Goal: Book appointment/travel/reservation

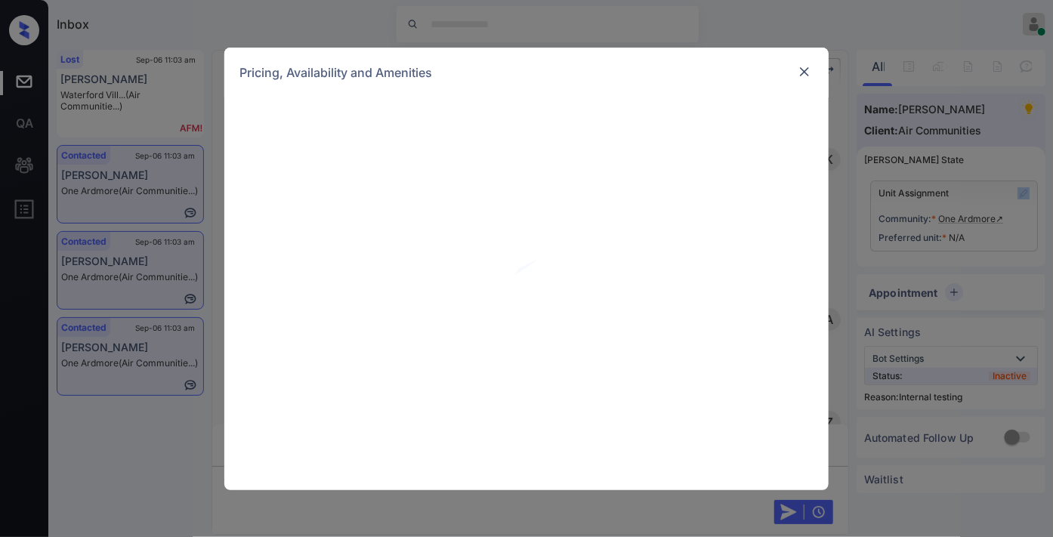
scroll to position [3137, 0]
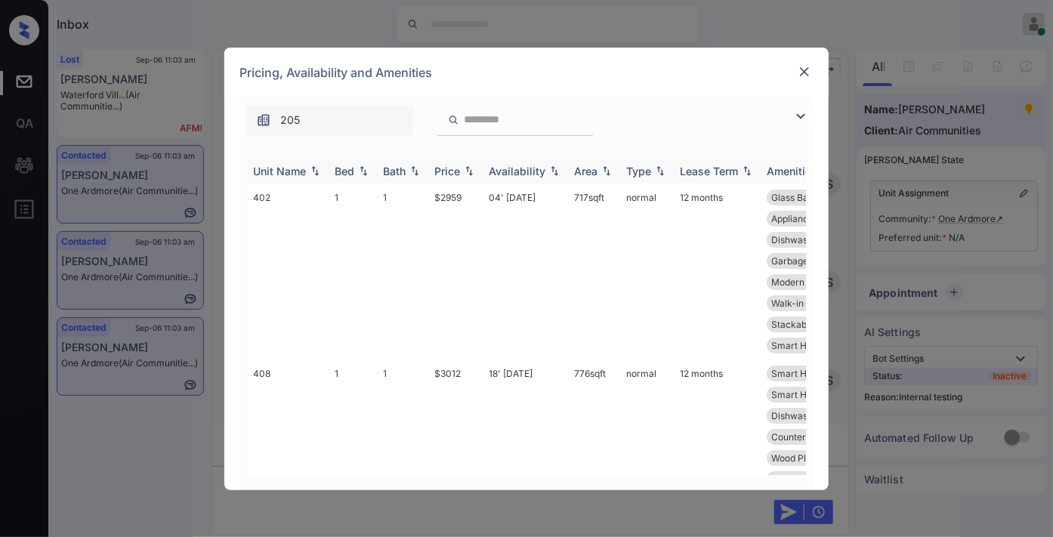
click at [458, 170] on div "Price" at bounding box center [447, 171] width 26 height 13
click at [461, 196] on td "$2959" at bounding box center [455, 272] width 54 height 176
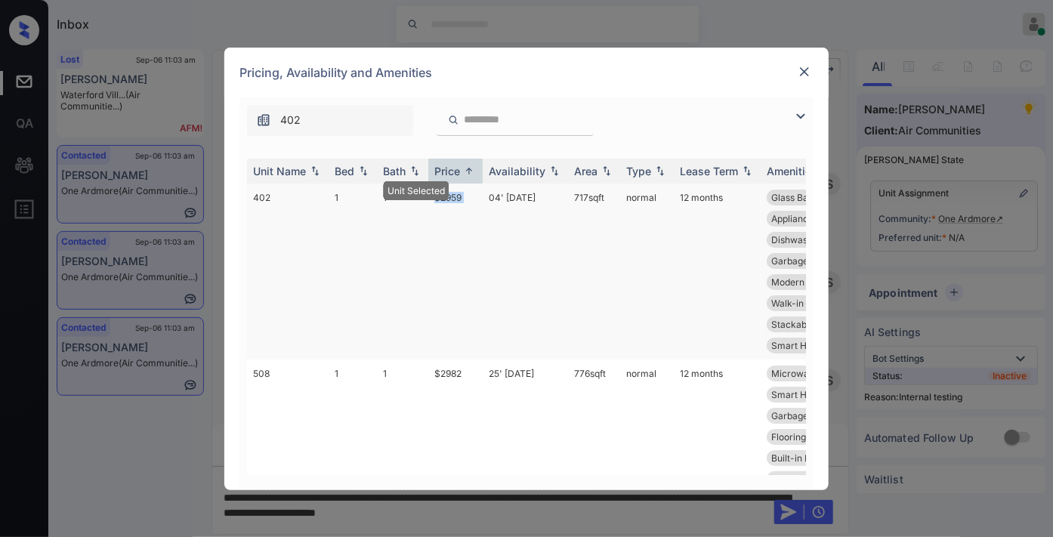
click at [462, 196] on td "$2959" at bounding box center [455, 272] width 54 height 176
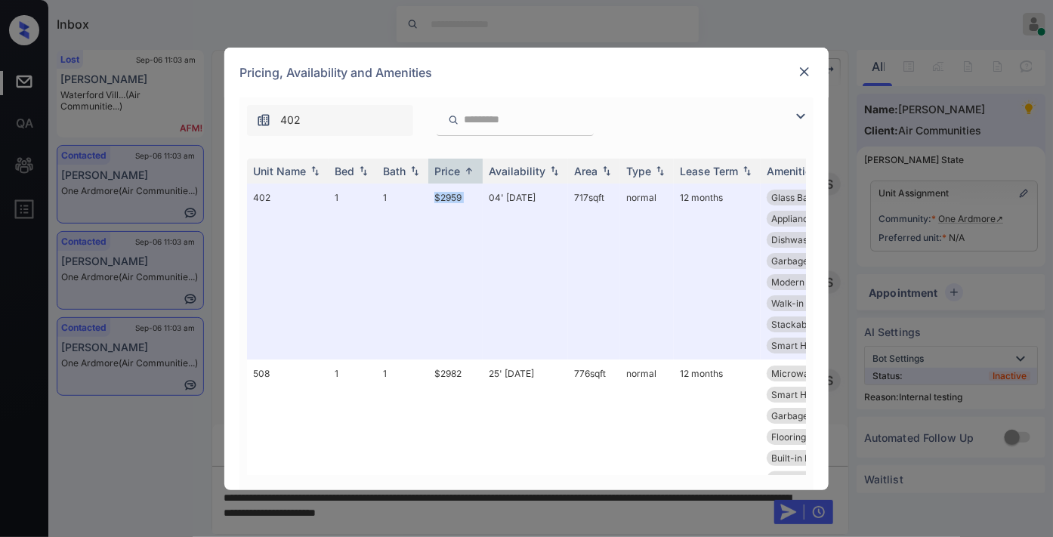
click at [799, 66] on img at bounding box center [804, 71] width 15 height 15
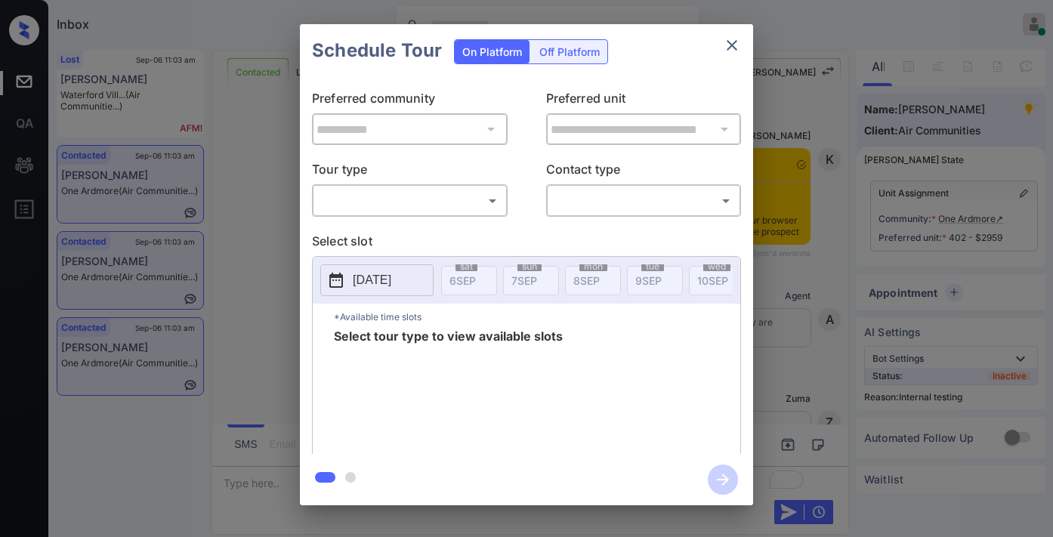
click at [444, 204] on body "Inbox [PERSON_NAME] Online Set yourself offline Set yourself on break Profile S…" at bounding box center [526, 268] width 1053 height 537
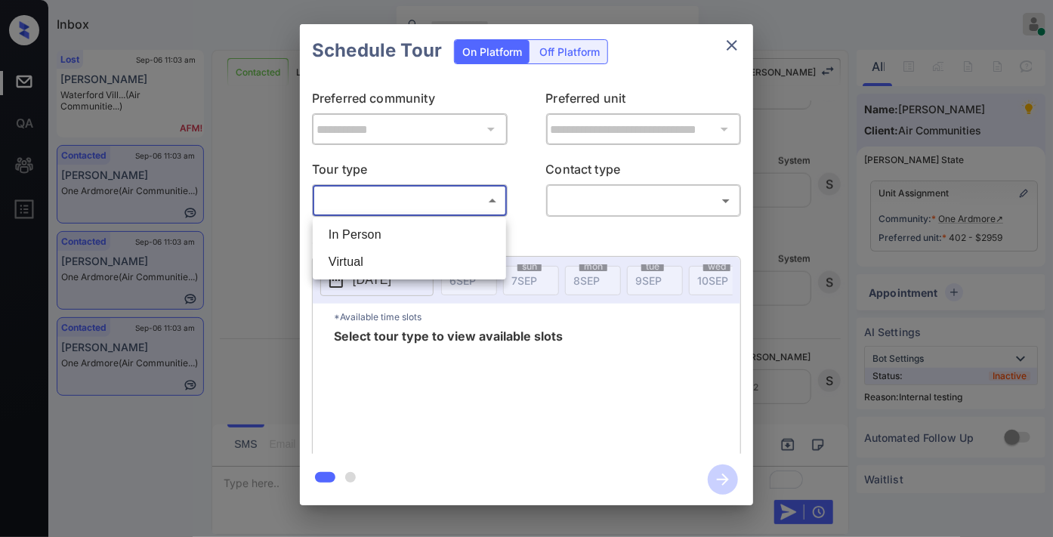
click at [444, 230] on li "In Person" at bounding box center [410, 234] width 186 height 27
type input "********"
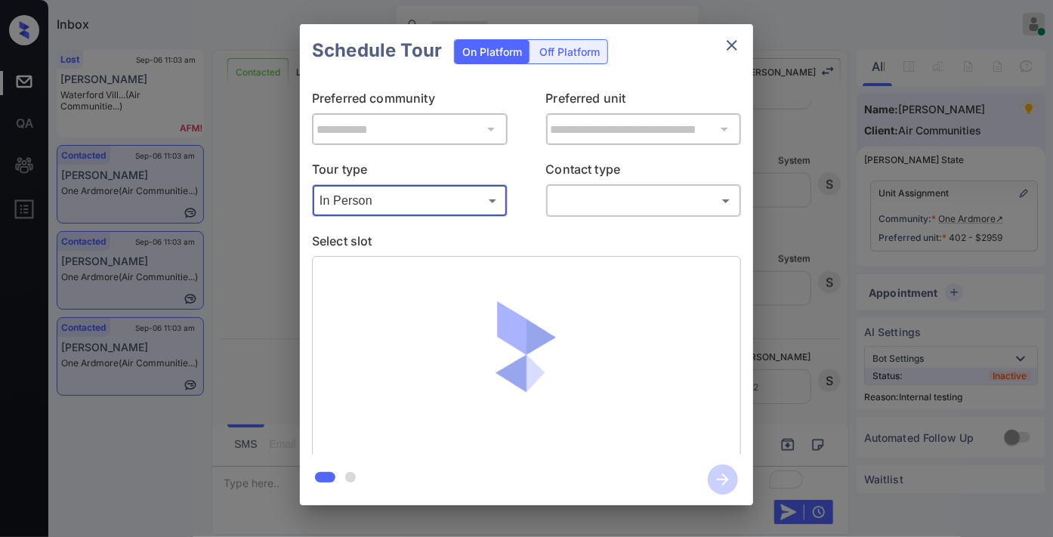
click at [583, 197] on body "Inbox [PERSON_NAME] Online Set yourself offline Set yourself on break Profile S…" at bounding box center [526, 268] width 1053 height 537
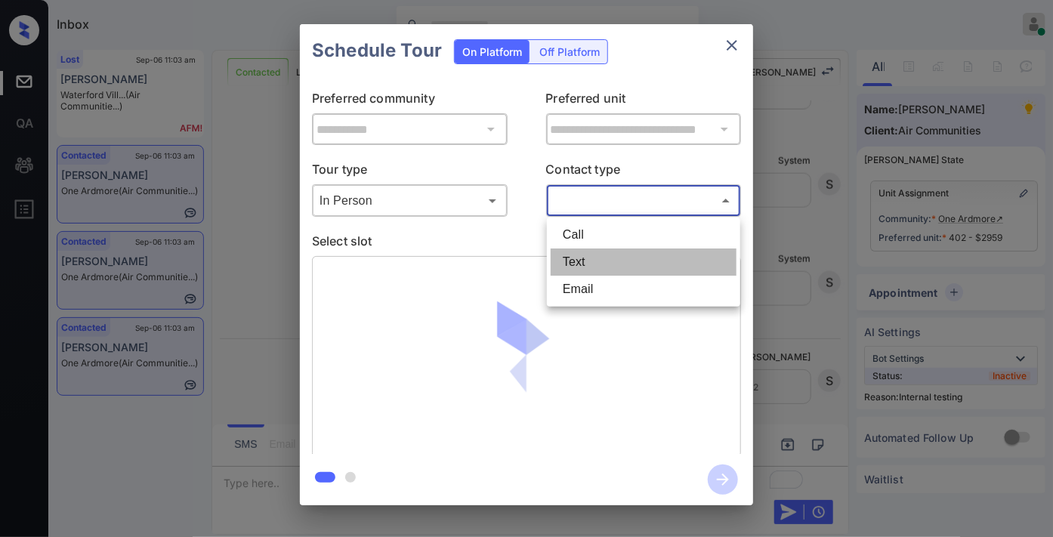
click at [592, 253] on li "Text" at bounding box center [644, 262] width 186 height 27
type input "****"
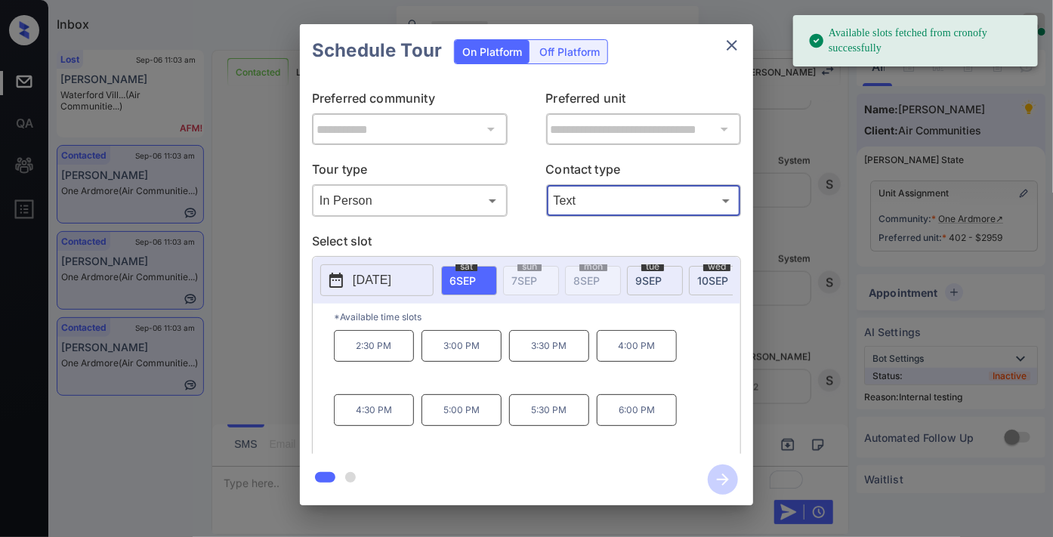
click at [397, 362] on p "2:30 PM" at bounding box center [374, 346] width 80 height 32
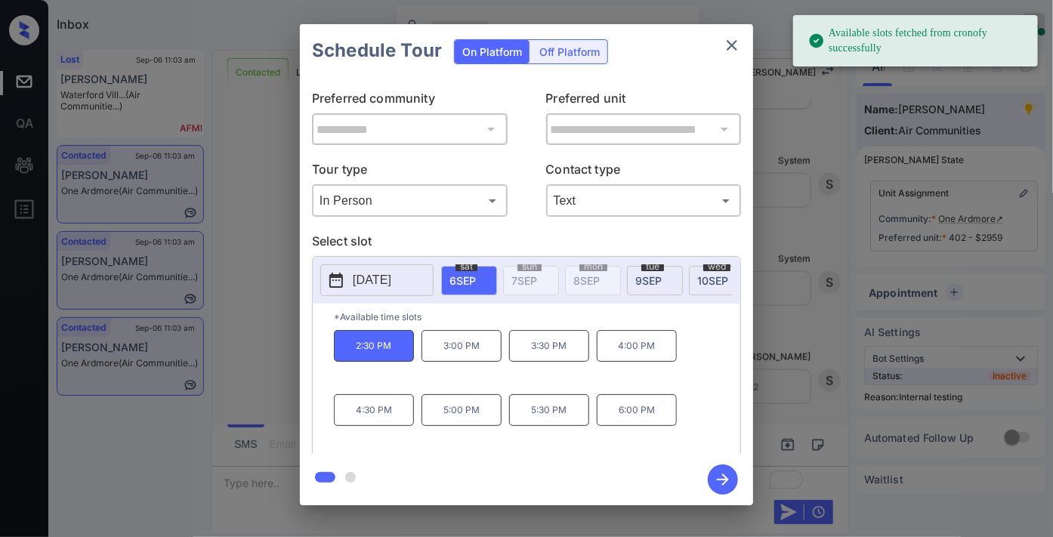
click at [720, 478] on icon "button" at bounding box center [723, 480] width 30 height 30
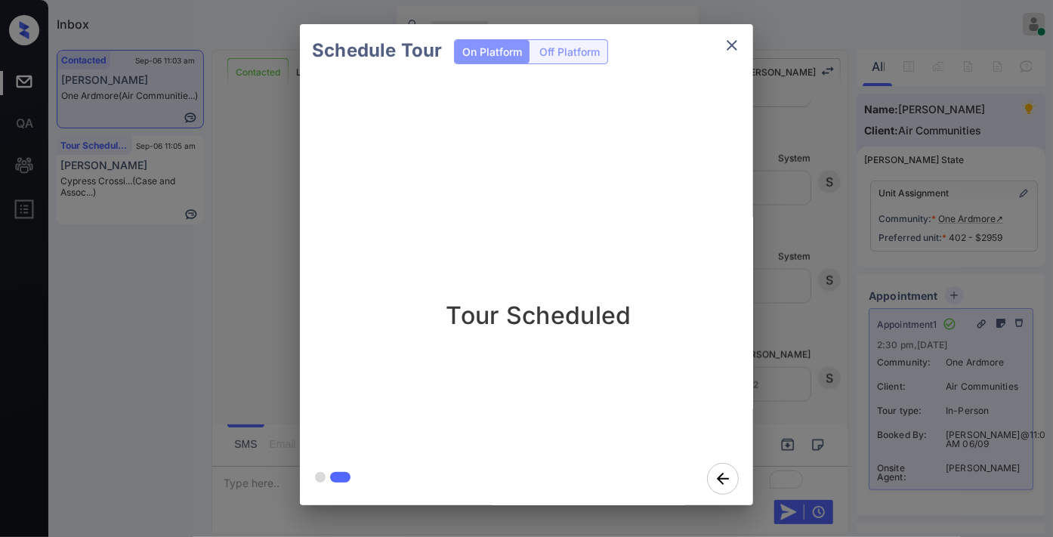
click at [741, 43] on icon "close" at bounding box center [732, 45] width 18 height 18
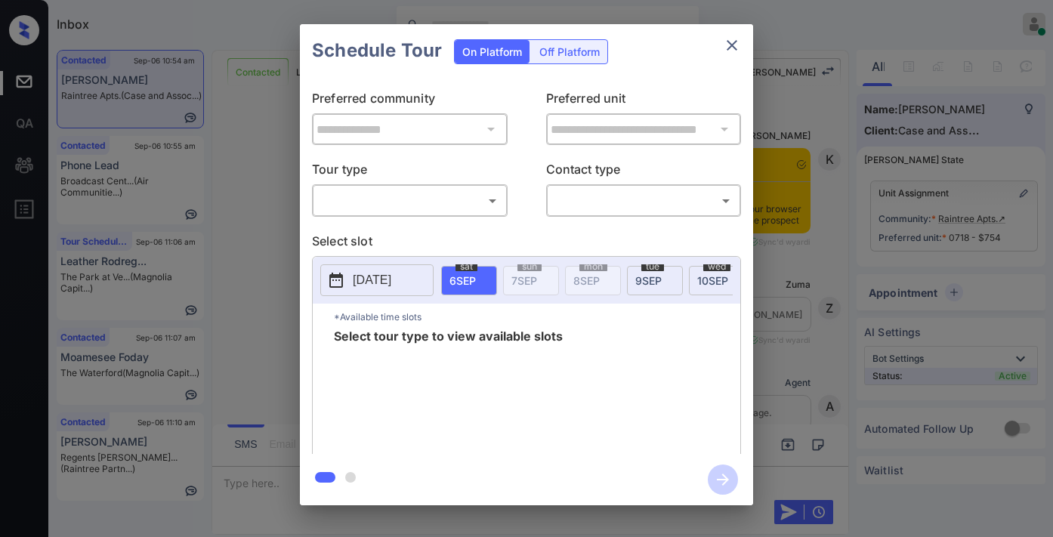
click at [465, 192] on body "Inbox Samantha Soliven Online Set yourself offline Set yourself on break Profil…" at bounding box center [526, 268] width 1053 height 537
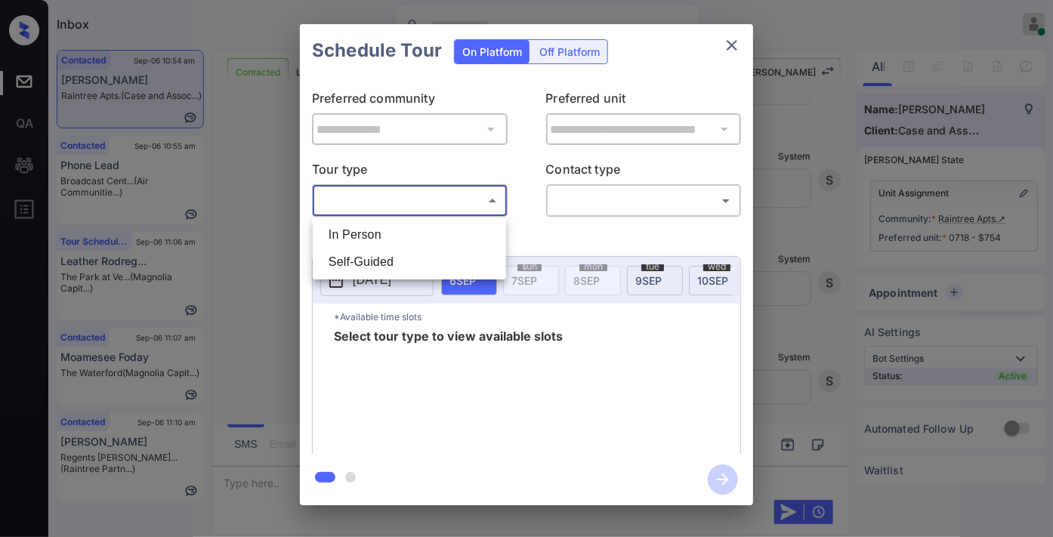
click at [448, 231] on li "In Person" at bounding box center [410, 234] width 186 height 27
type input "********"
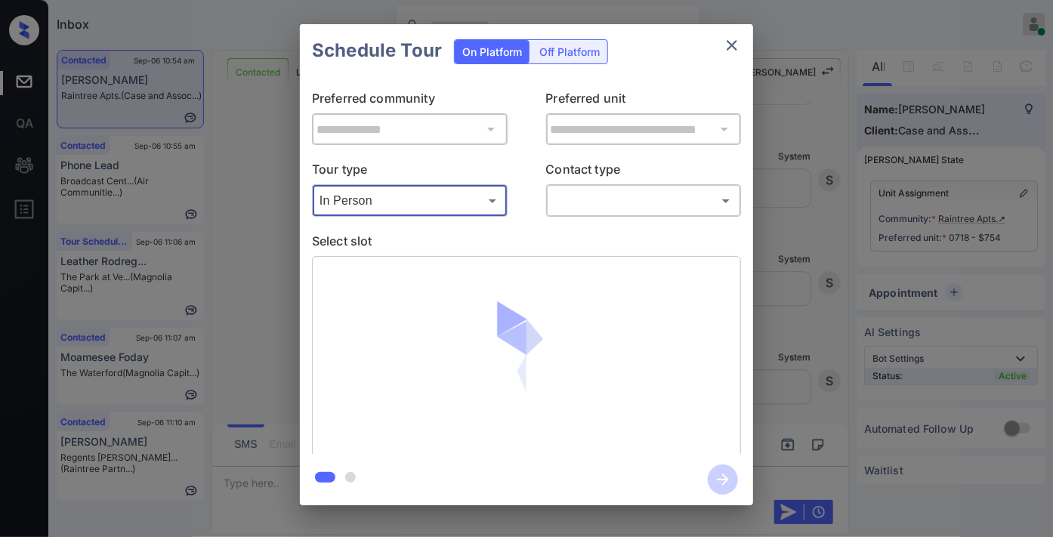
click at [589, 207] on body "Inbox Samantha Soliven Online Set yourself offline Set yourself on break Profil…" at bounding box center [526, 268] width 1053 height 537
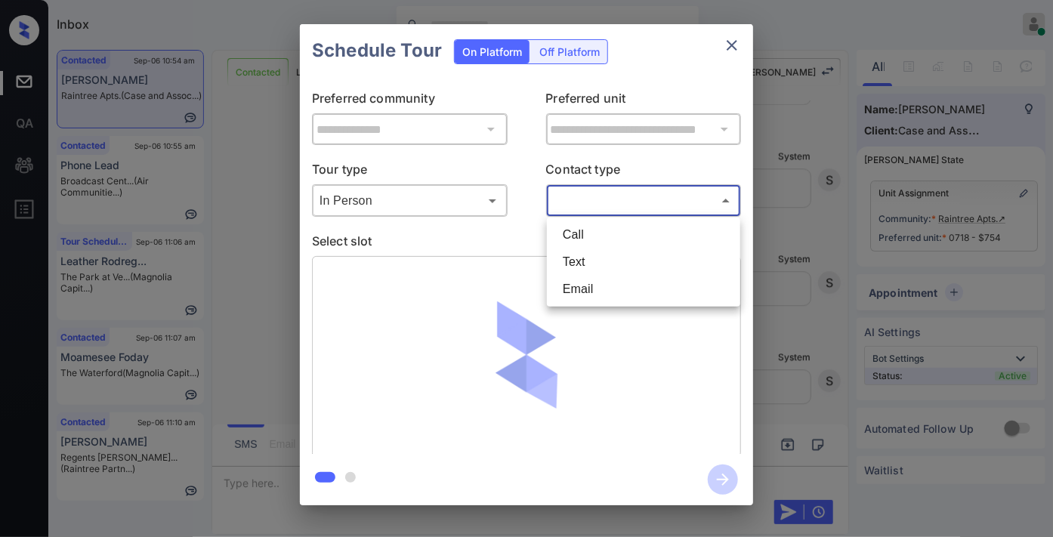
click at [601, 253] on li "Text" at bounding box center [644, 262] width 186 height 27
type input "****"
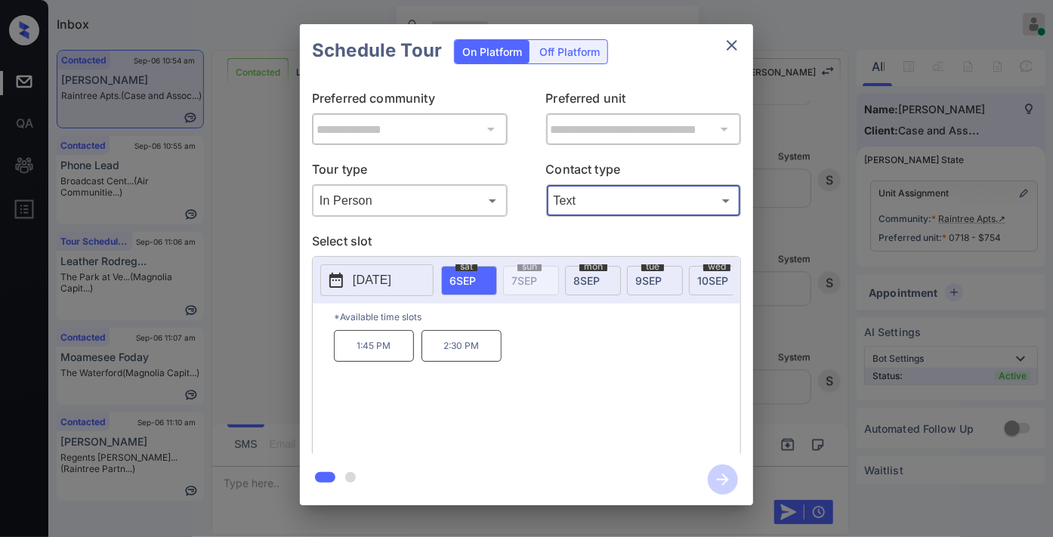
click at [606, 268] on span "mon" at bounding box center [594, 266] width 28 height 9
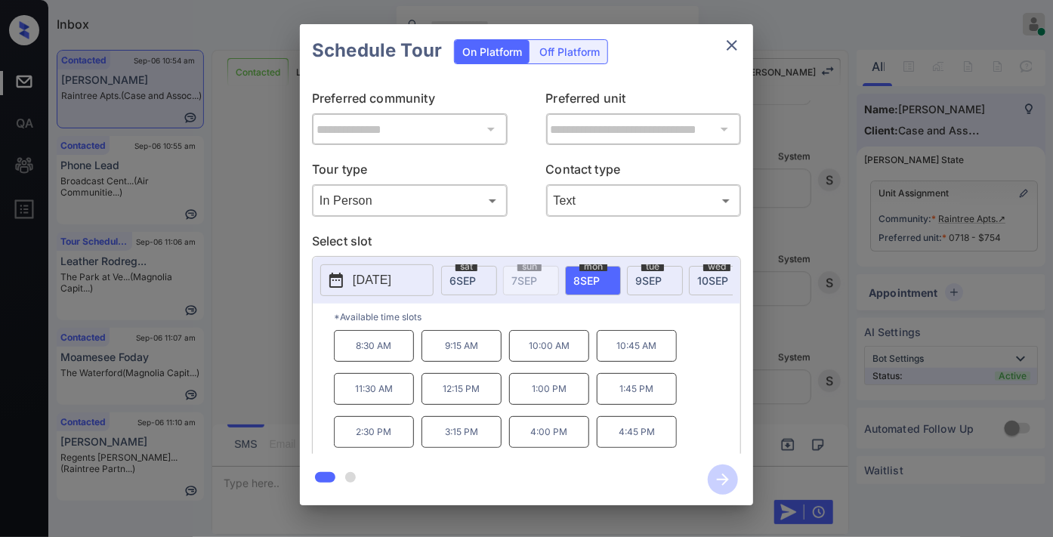
click at [633, 397] on p "1:45 PM" at bounding box center [637, 389] width 80 height 32
click at [721, 478] on icon "button" at bounding box center [723, 480] width 30 height 30
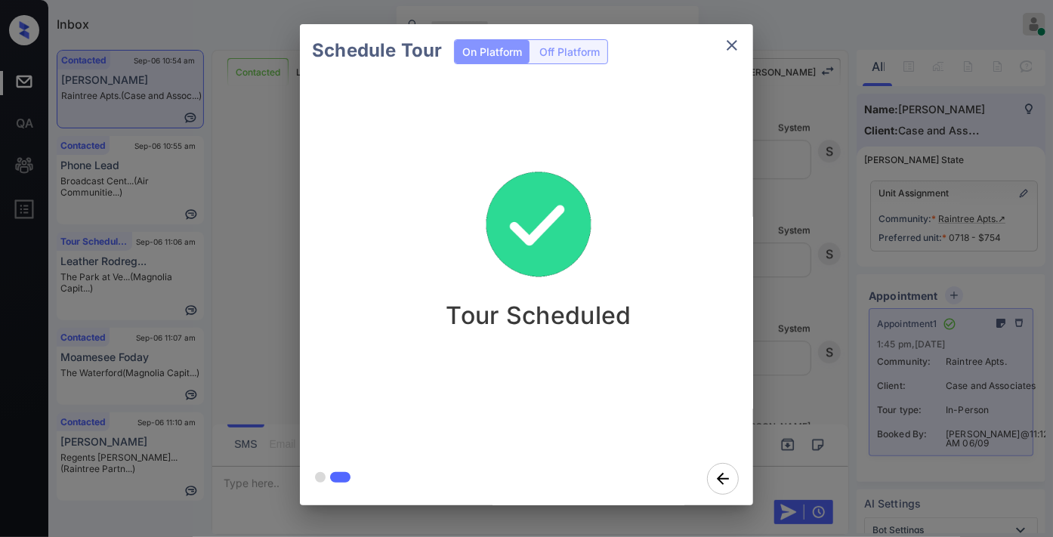
click at [730, 44] on icon "close" at bounding box center [732, 45] width 18 height 18
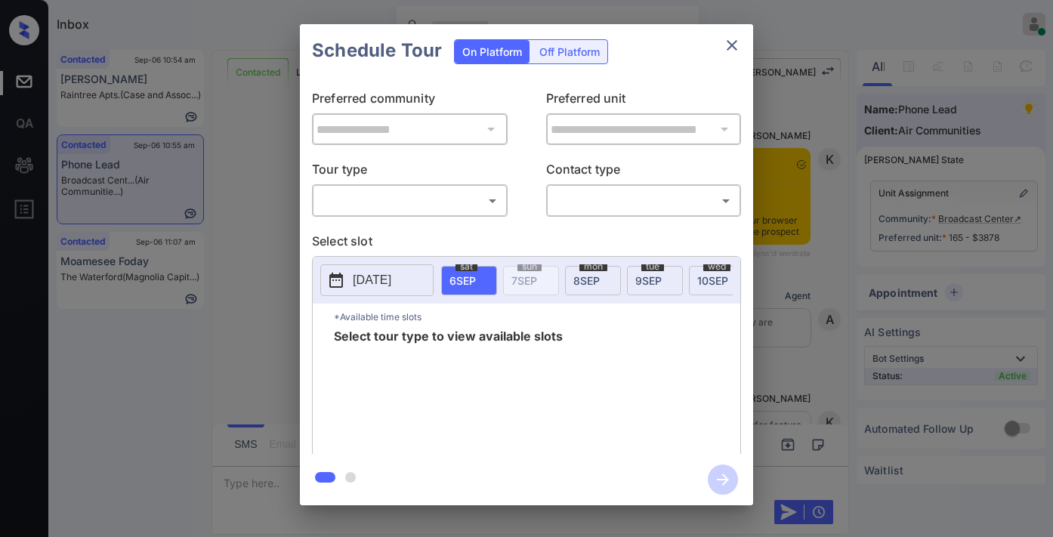
click at [456, 207] on body "Inbox [PERSON_NAME] Online Set yourself offline Set yourself on break Profile S…" at bounding box center [526, 268] width 1053 height 537
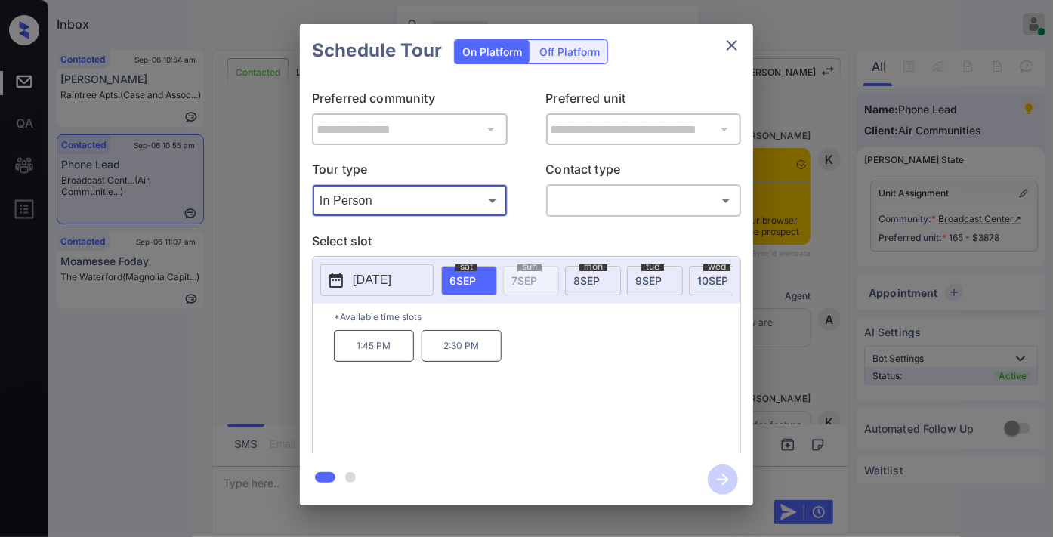
type input "********"
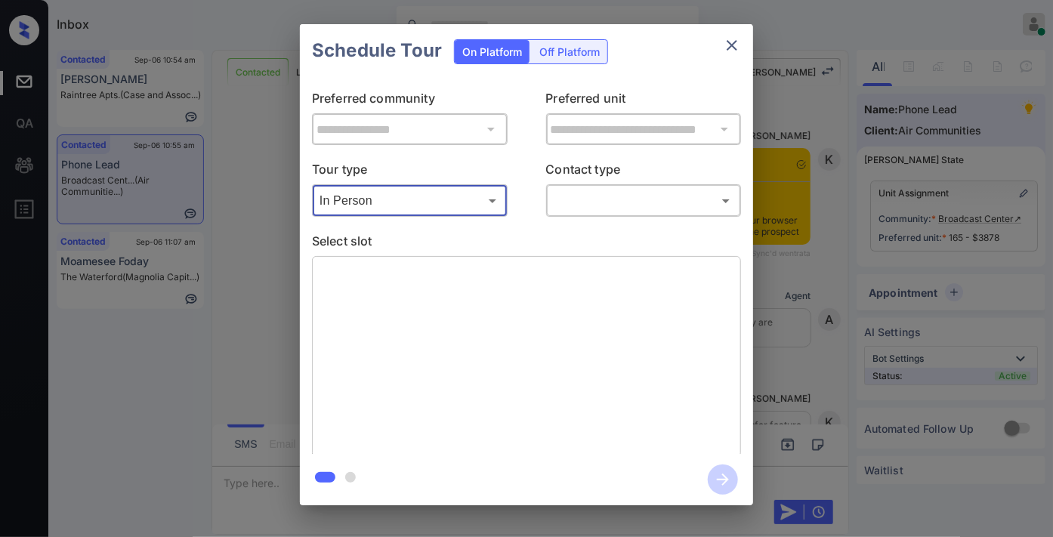
scroll to position [3841, 0]
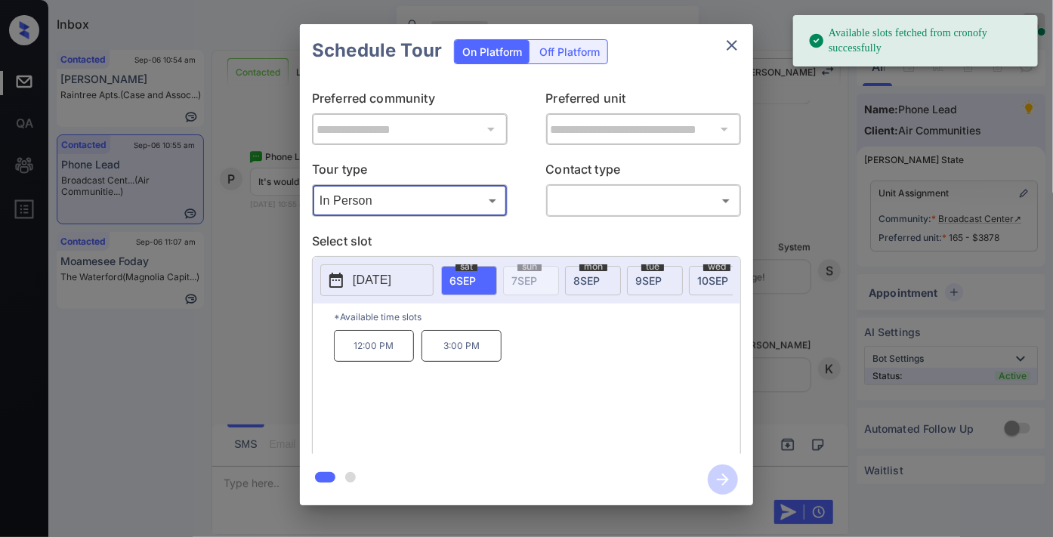
click at [388, 275] on p "[DATE]" at bounding box center [372, 280] width 39 height 18
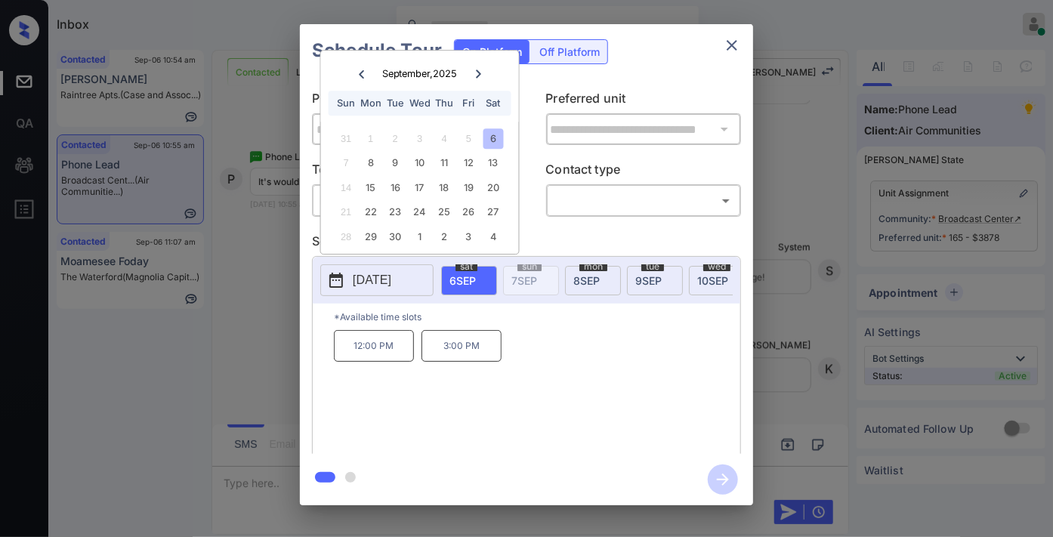
click at [478, 65] on div at bounding box center [478, 73] width 20 height 19
click at [471, 81] on div at bounding box center [478, 73] width 20 height 19
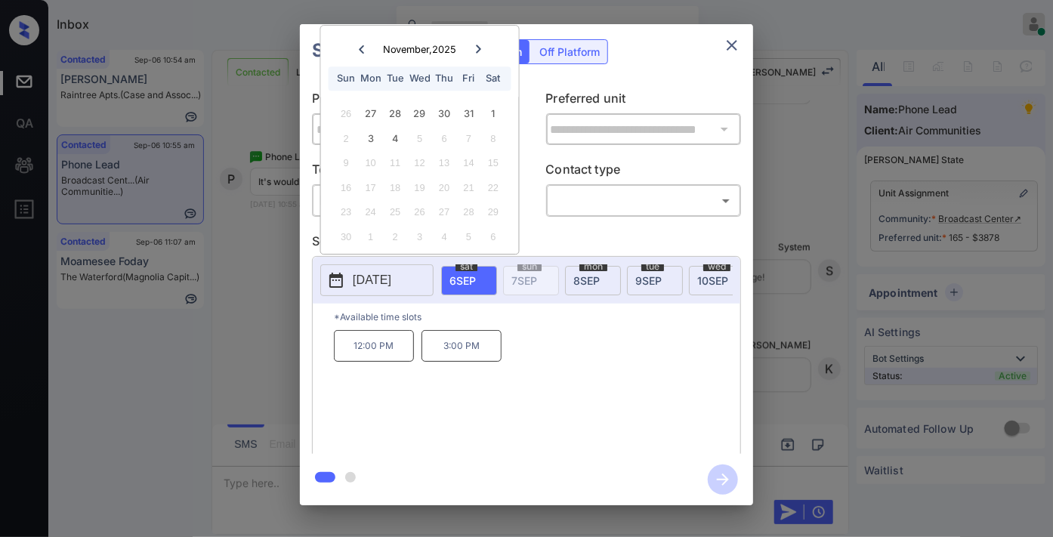
click at [359, 50] on icon at bounding box center [361, 49] width 9 height 9
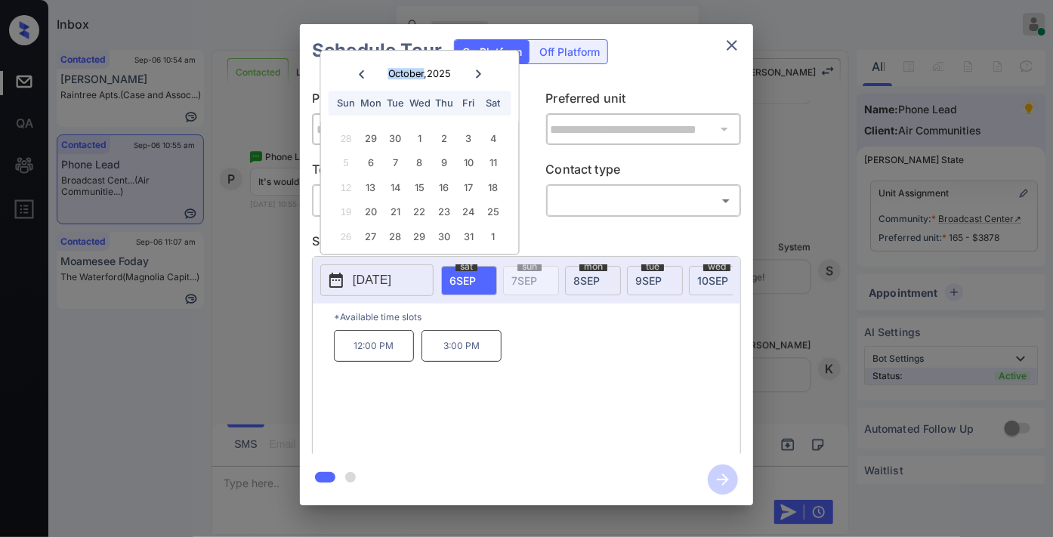
click at [359, 51] on div "October , 2025 Sun Mon Tue Wed Thu Fri Sat" at bounding box center [420, 86] width 198 height 71
click at [360, 72] on icon at bounding box center [361, 74] width 5 height 8
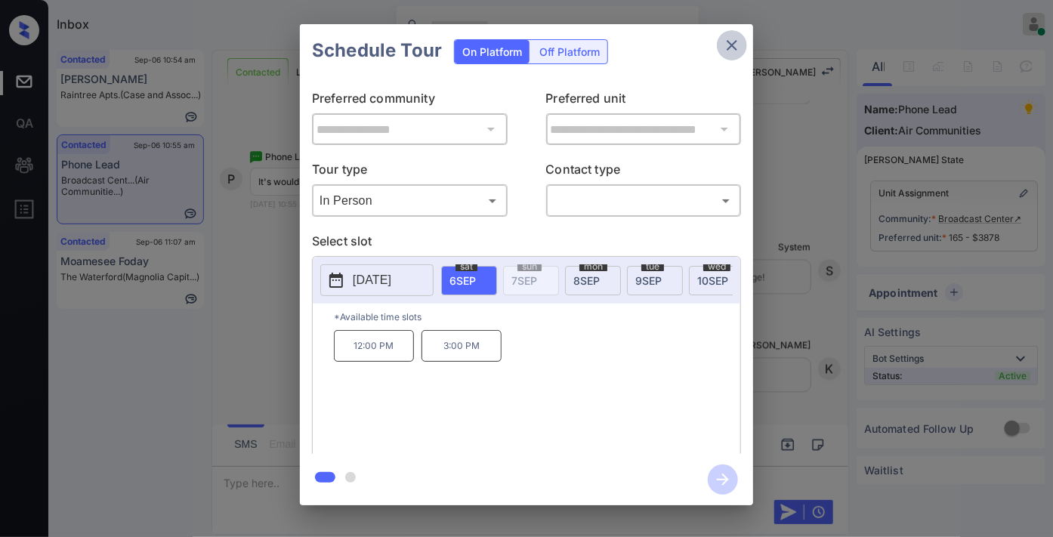
click at [735, 36] on icon "close" at bounding box center [732, 45] width 18 height 18
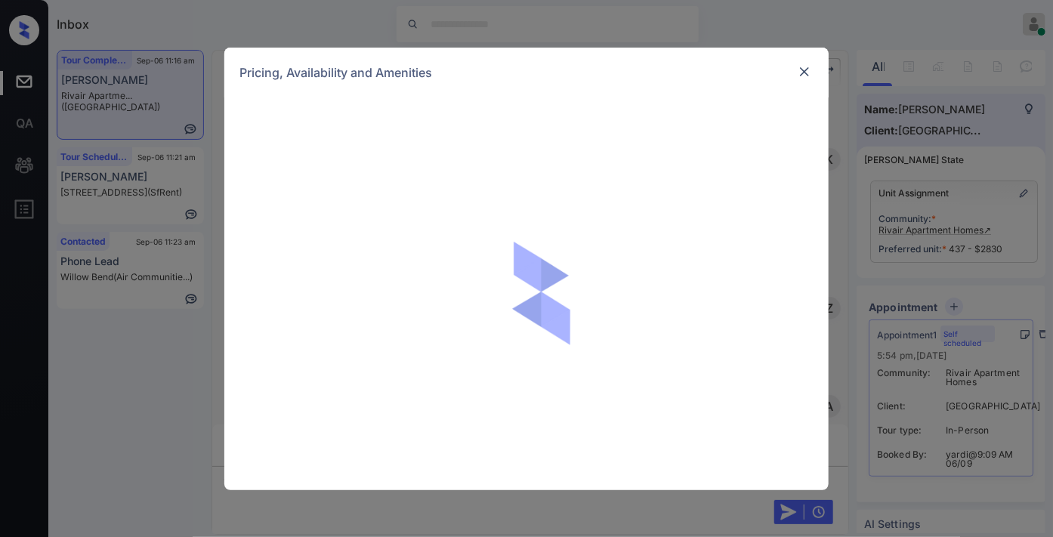
scroll to position [7859, 0]
click at [481, 221] on img at bounding box center [542, 294] width 166 height 166
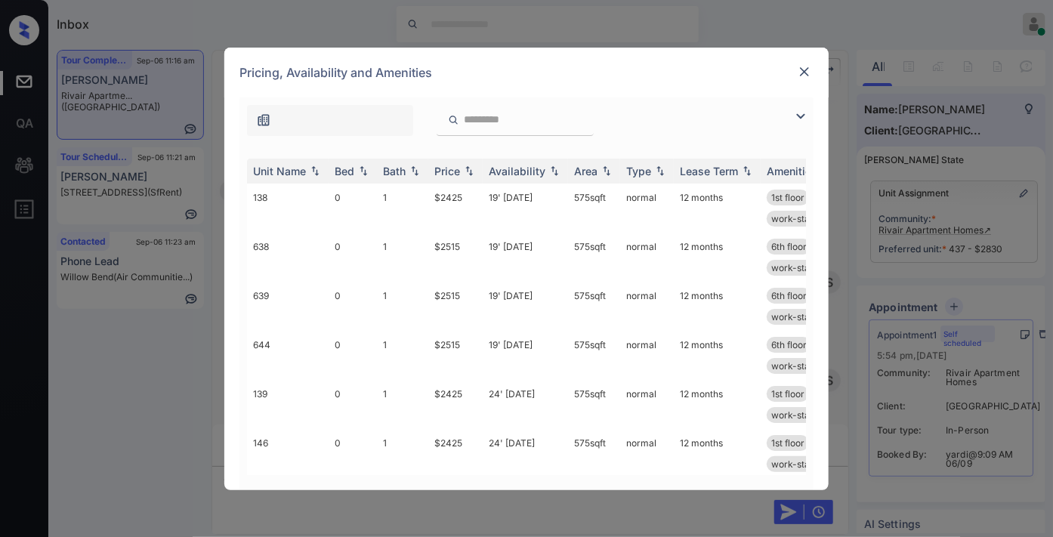
click at [456, 168] on div "Price" at bounding box center [447, 171] width 26 height 13
click at [799, 116] on img at bounding box center [801, 116] width 18 height 18
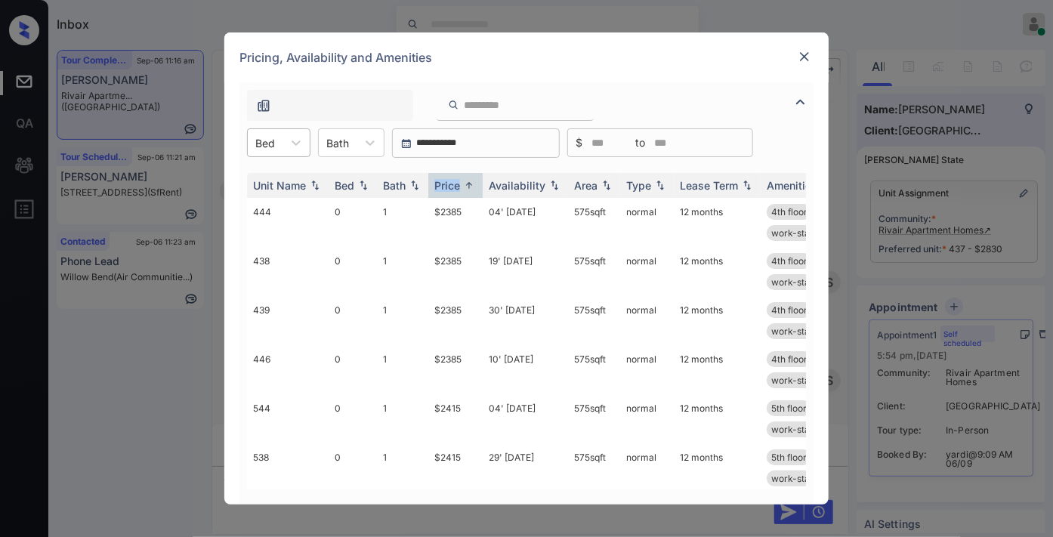
click at [274, 141] on div at bounding box center [265, 143] width 20 height 16
click at [289, 242] on div "2" at bounding box center [278, 234] width 63 height 27
drag, startPoint x: 466, startPoint y: 202, endPoint x: 422, endPoint y: 202, distance: 44.6
click at [422, 202] on tr "302 2 2 $3585 27' May 25 926 sqft normal 12 months 3rd floor pearl breeze de...…" at bounding box center [642, 222] width 790 height 49
copy tr "$3585"
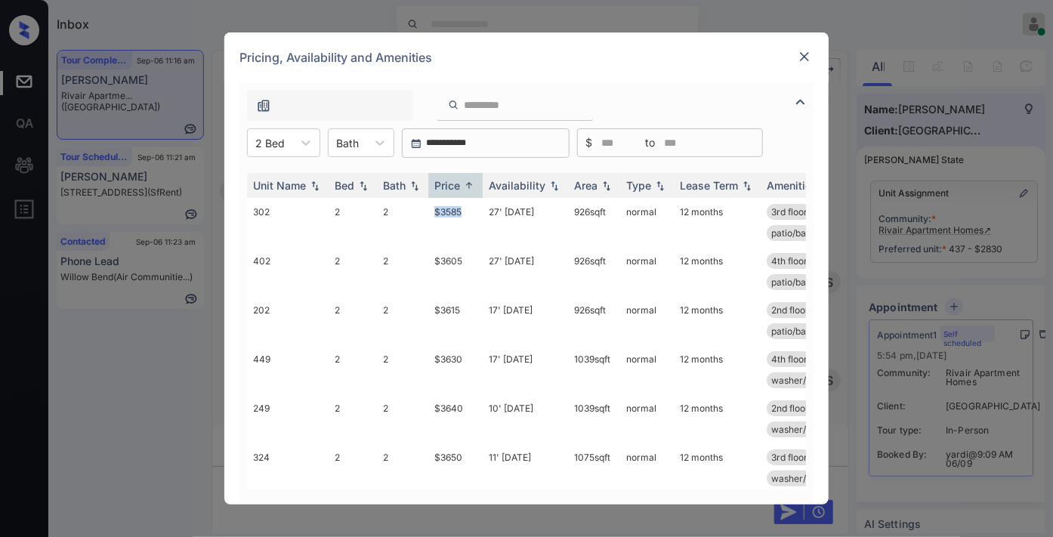
click at [796, 56] on div at bounding box center [805, 57] width 18 height 18
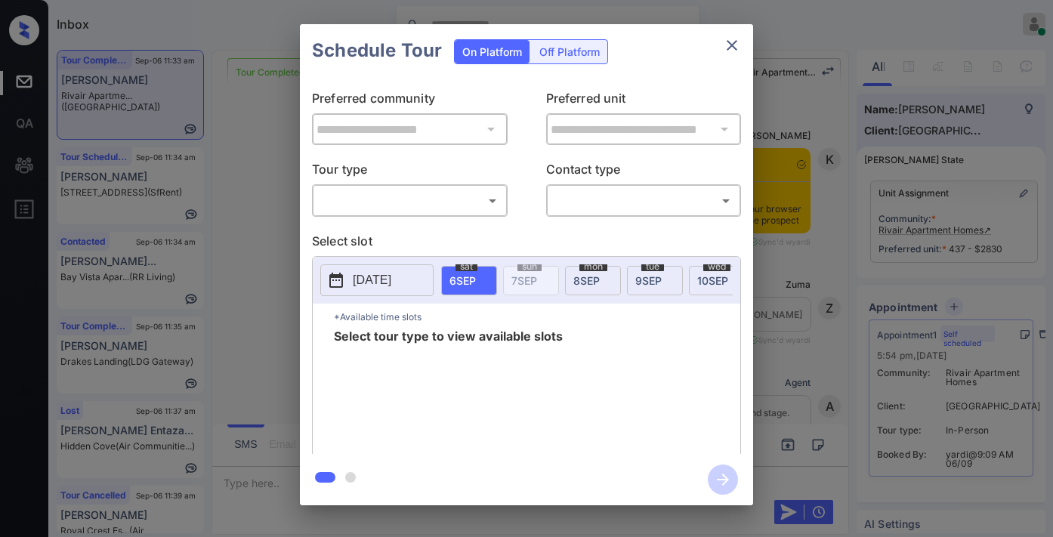
click at [454, 212] on body "Inbox Samantha Soliven Online Set yourself offline Set yourself on break Profil…" at bounding box center [526, 268] width 1053 height 537
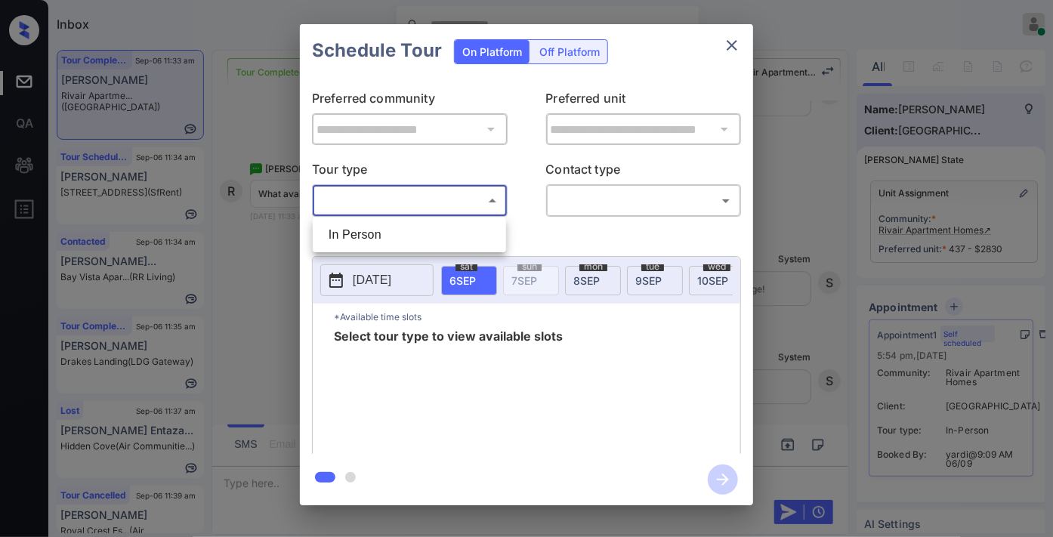
click at [440, 233] on li "In Person" at bounding box center [410, 234] width 186 height 27
type input "********"
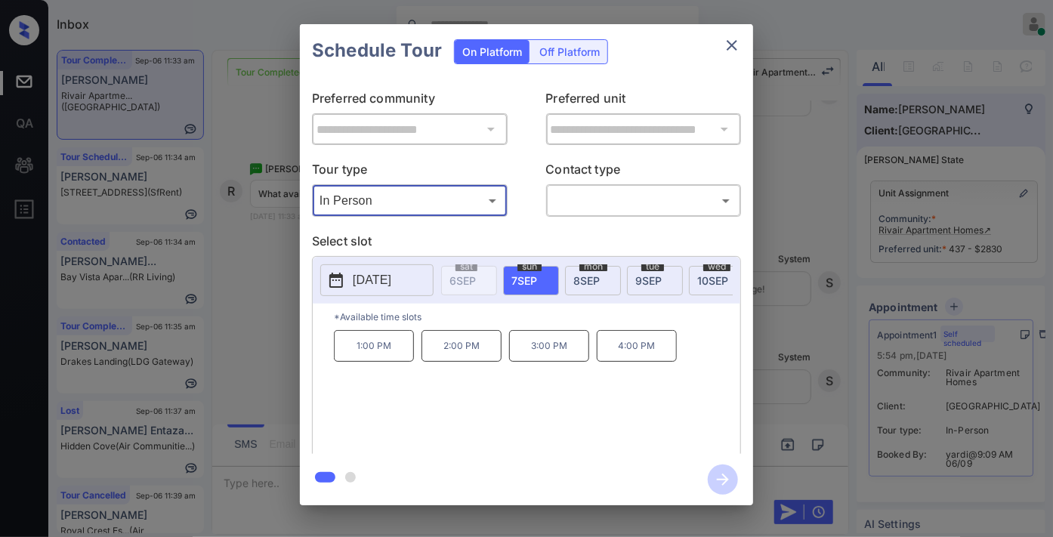
click at [403, 274] on button "2025-09-07" at bounding box center [376, 280] width 113 height 32
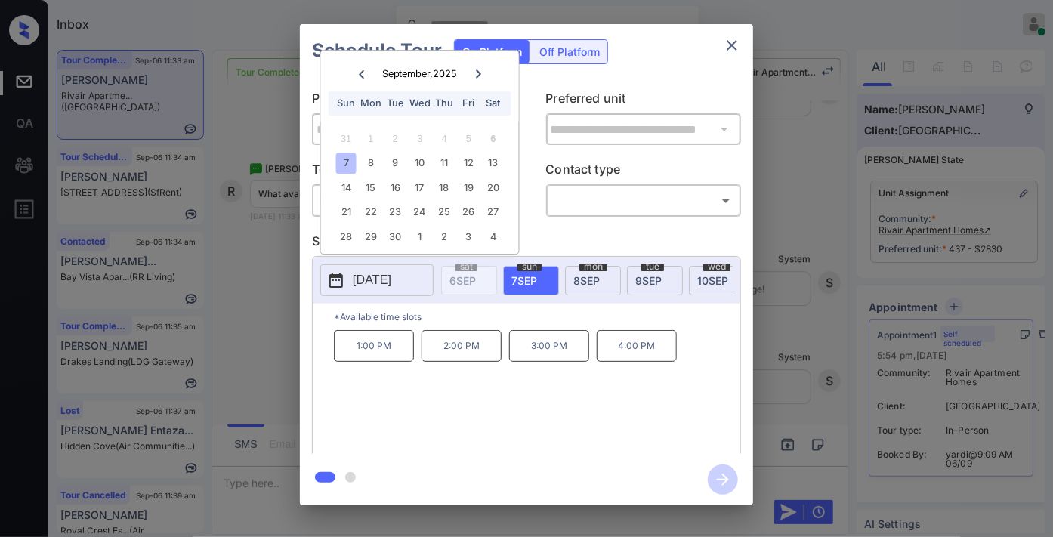
click at [737, 39] on icon "close" at bounding box center [732, 45] width 18 height 18
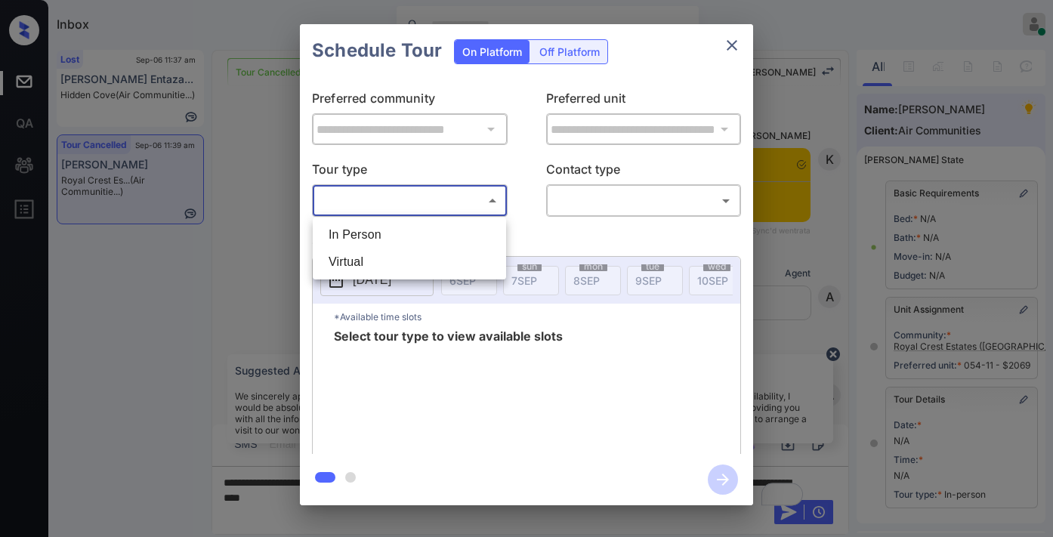
click at [403, 222] on li "In Person" at bounding box center [410, 234] width 186 height 27
type input "********"
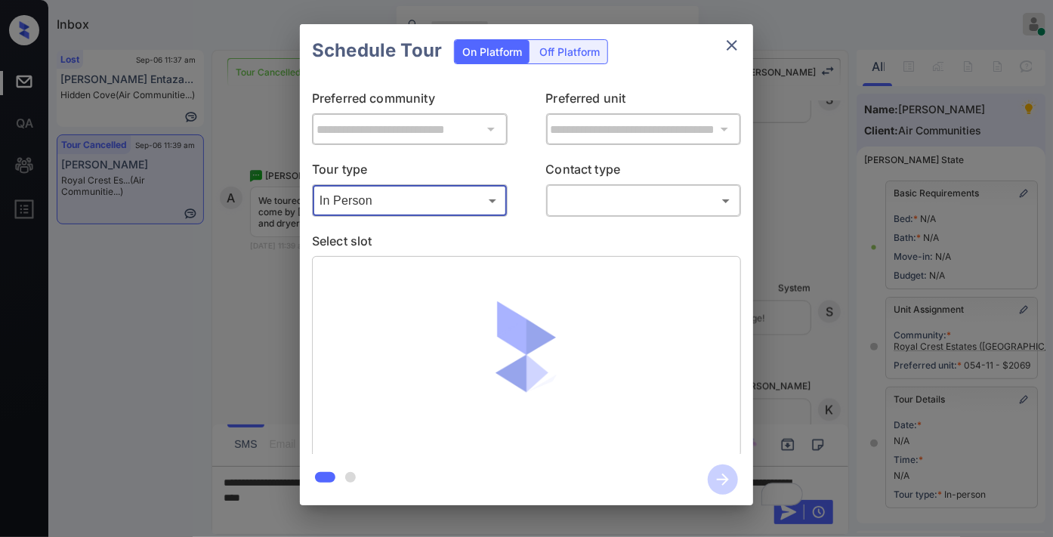
scroll to position [221, 0]
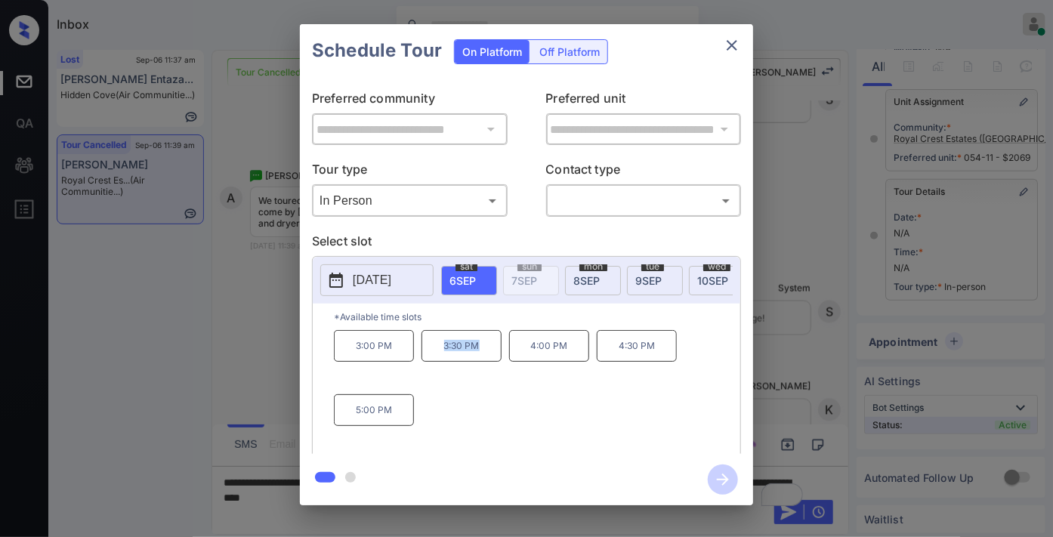
drag, startPoint x: 493, startPoint y: 353, endPoint x: 426, endPoint y: 352, distance: 67.2
click at [426, 352] on p "3:30 PM" at bounding box center [462, 346] width 80 height 32
copy p "3:30 PM"
click at [723, 47] on icon "close" at bounding box center [732, 45] width 18 height 18
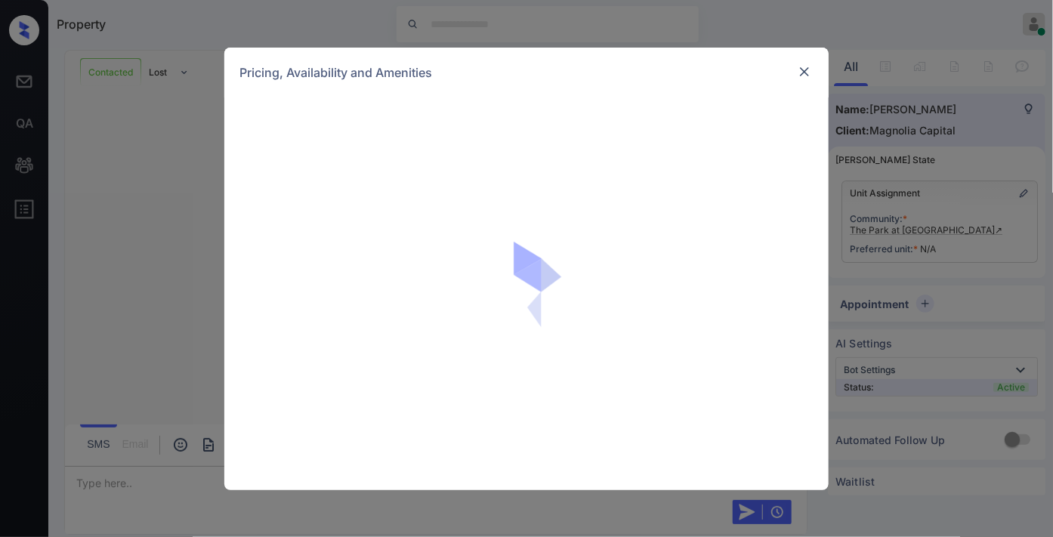
scroll to position [817, 0]
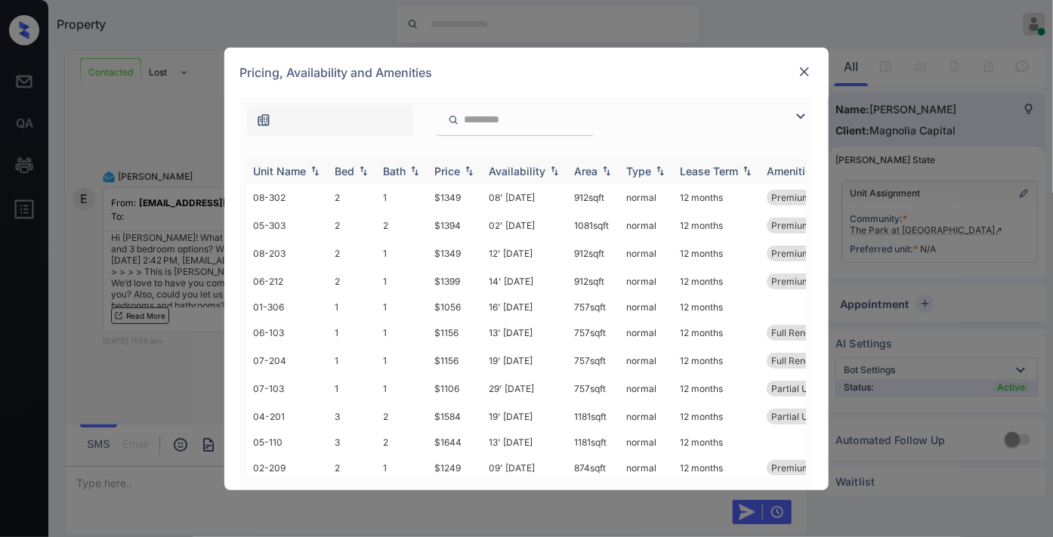
click at [470, 172] on img at bounding box center [469, 170] width 15 height 11
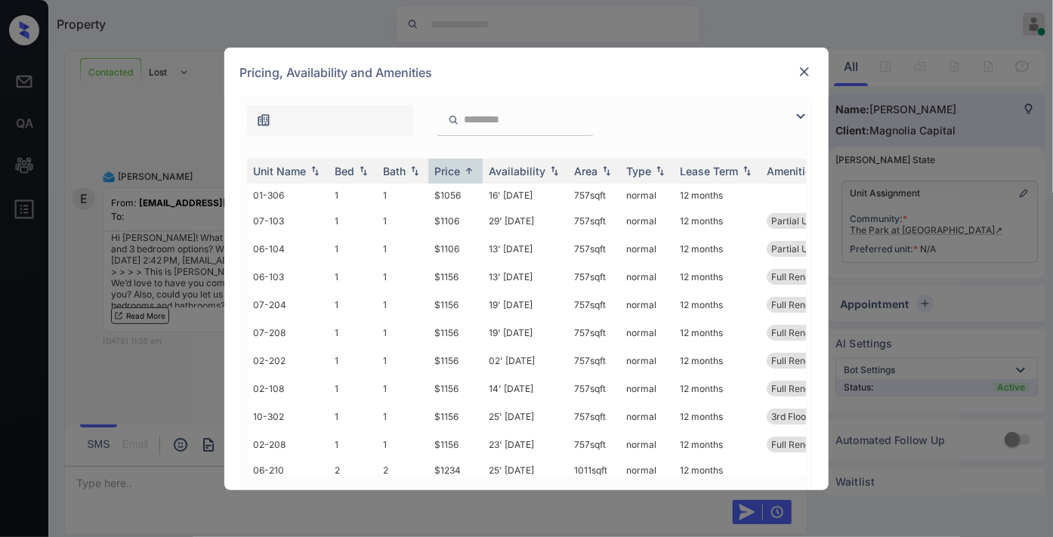
click at [803, 118] on img at bounding box center [801, 116] width 18 height 18
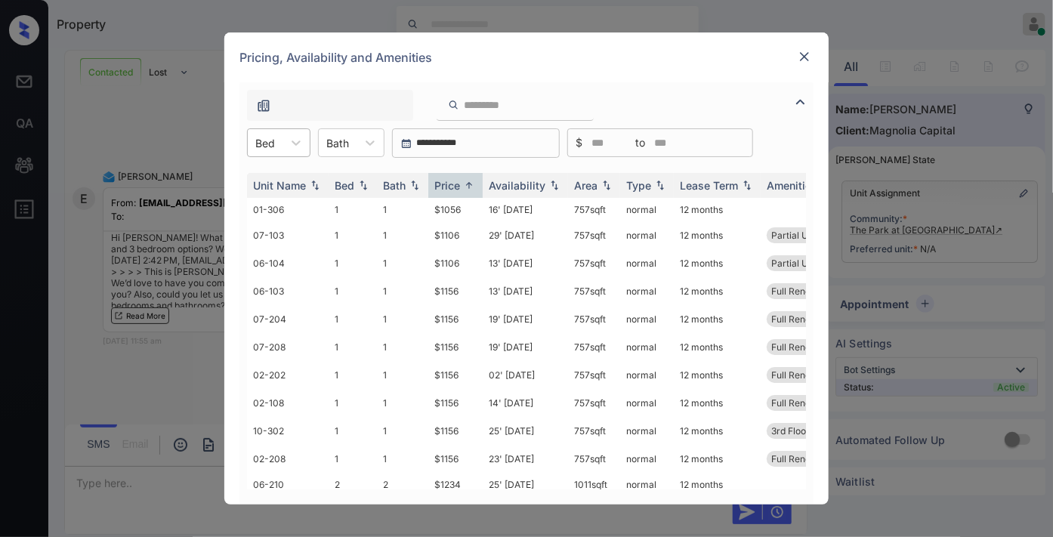
click at [280, 141] on div "Bed" at bounding box center [265, 143] width 35 height 22
click at [285, 209] on div "2" at bounding box center [278, 206] width 63 height 27
drag, startPoint x: 459, startPoint y: 205, endPoint x: 424, endPoint y: 205, distance: 35.5
click at [424, 205] on tr "06-210 2 2 $1234 25' Sep 25 1011 sqft normal 12 months" at bounding box center [642, 209] width 790 height 23
copy tr "$1234"
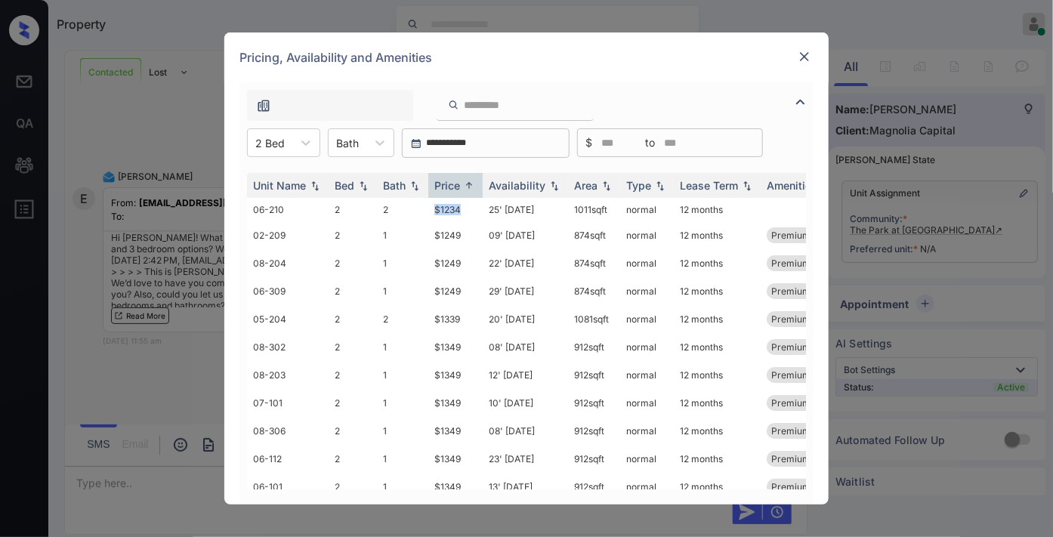
click at [809, 49] on img at bounding box center [804, 56] width 15 height 15
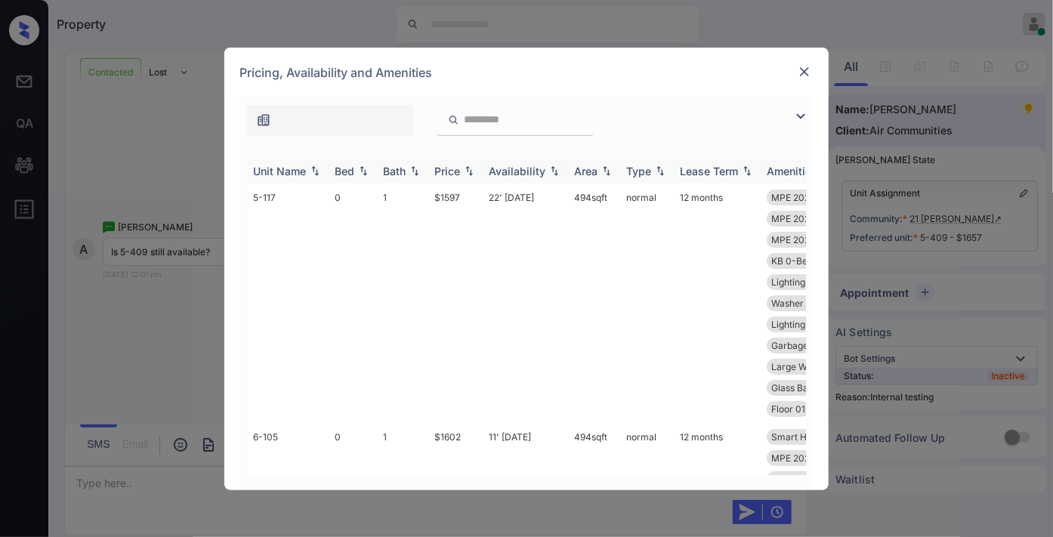
click at [285, 174] on div "Unit Name" at bounding box center [279, 171] width 53 height 13
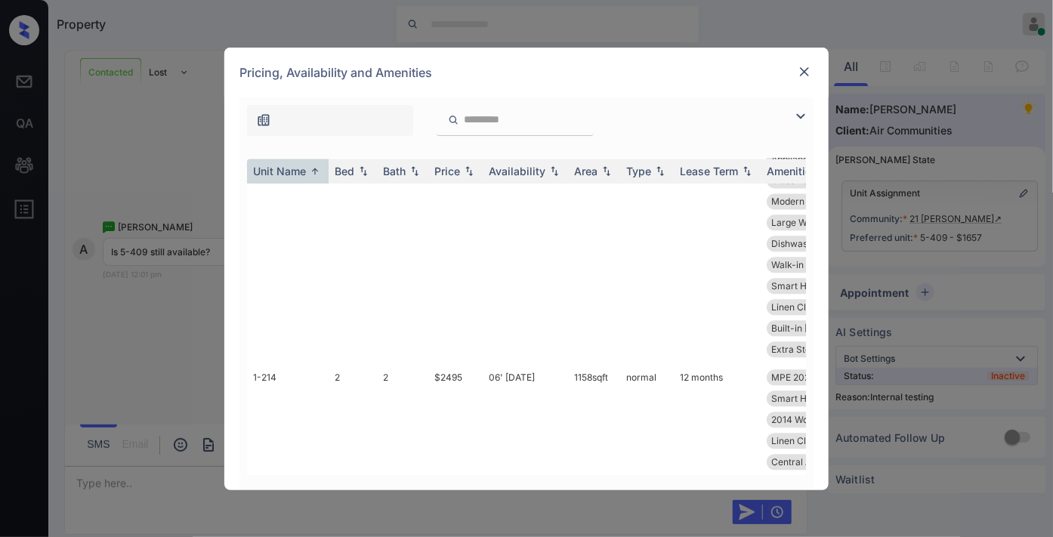
scroll to position [923, 0]
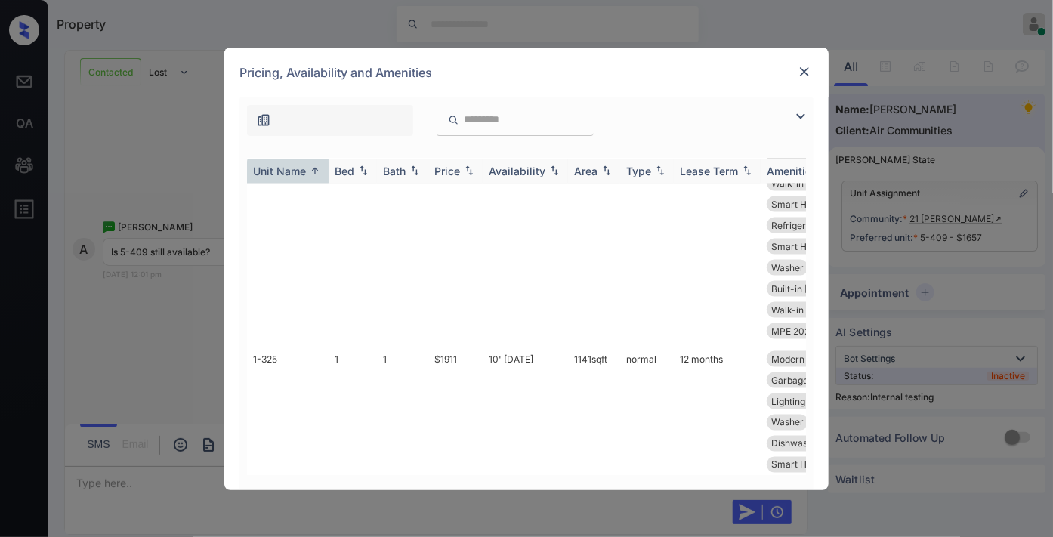
click at [276, 167] on div "Unit Name" at bounding box center [279, 171] width 53 height 13
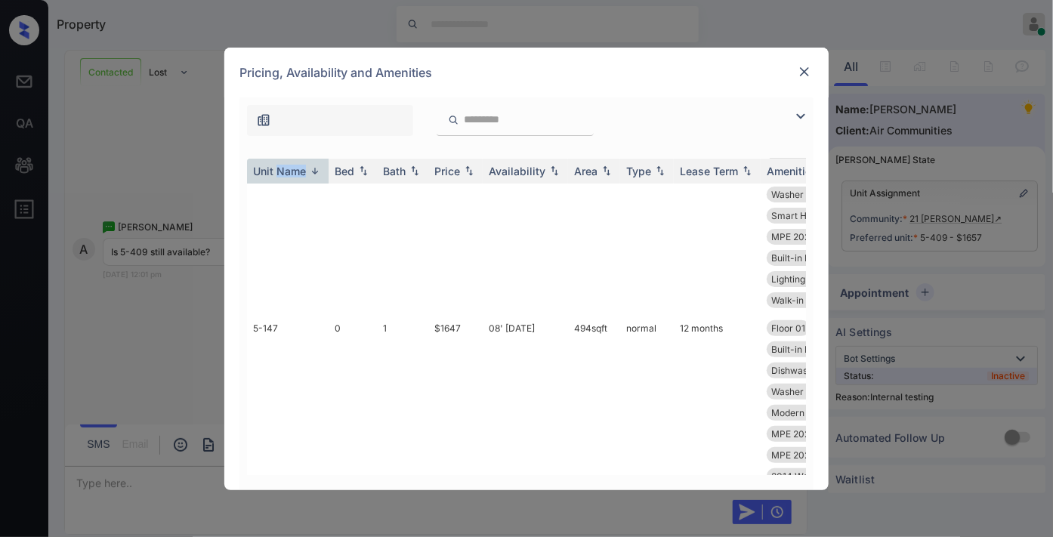
scroll to position [2770, 0]
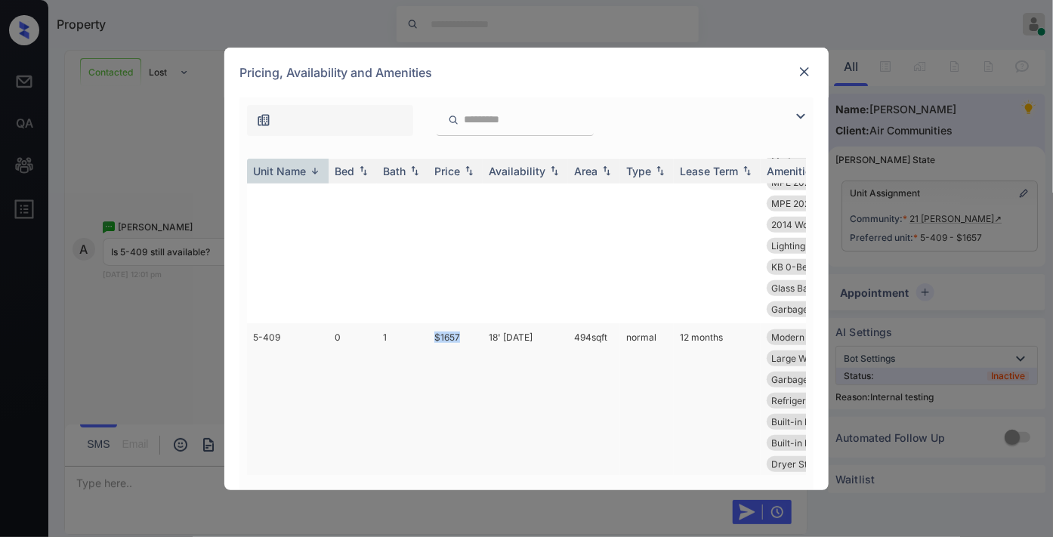
drag, startPoint x: 463, startPoint y: 355, endPoint x: 435, endPoint y: 355, distance: 28.0
click at [435, 355] on td "$1657" at bounding box center [455, 443] width 54 height 240
copy td "$1657"
click at [439, 357] on td "$1657" at bounding box center [455, 443] width 54 height 240
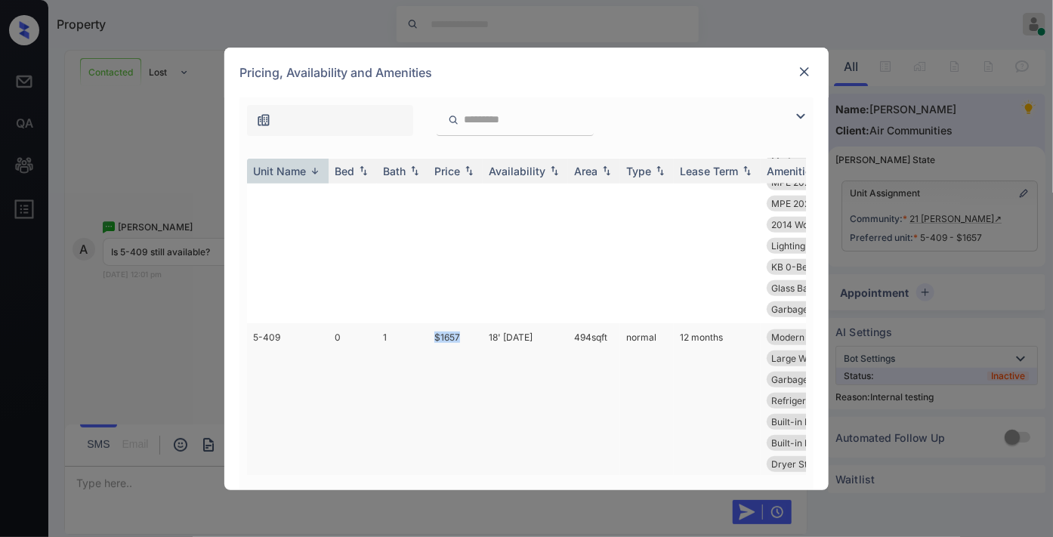
click at [439, 357] on td "$1657" at bounding box center [455, 443] width 54 height 240
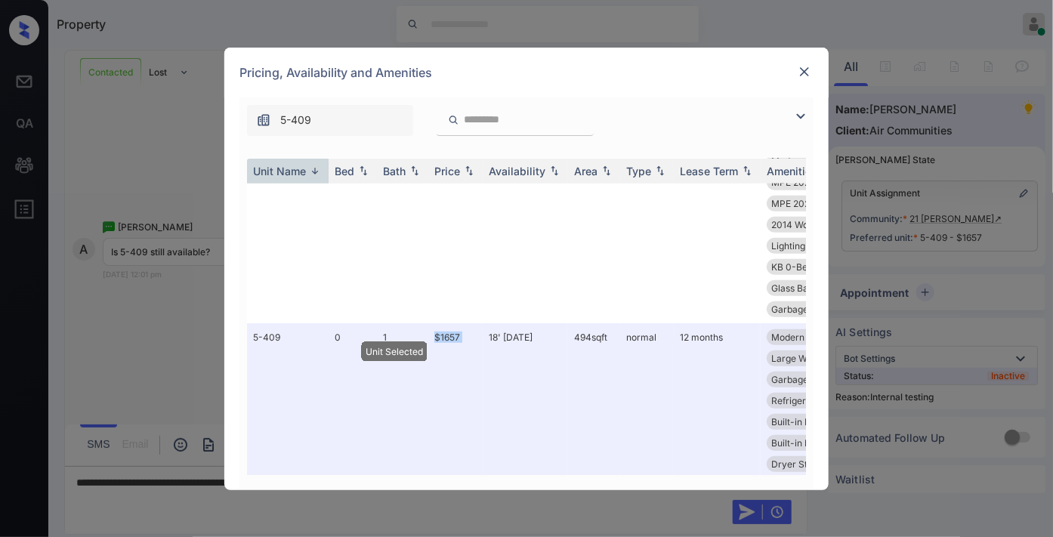
click at [804, 68] on img at bounding box center [804, 71] width 15 height 15
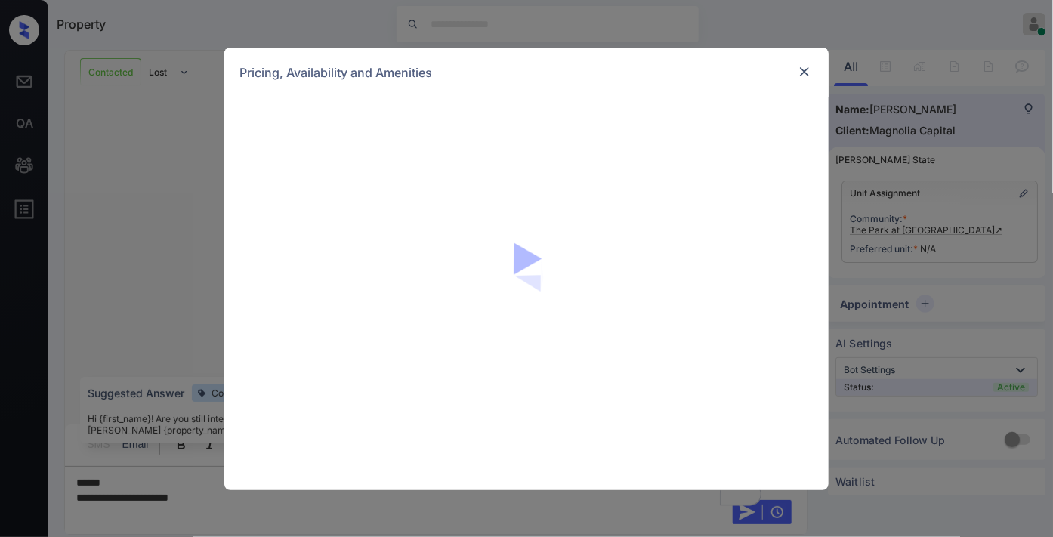
scroll to position [973, 0]
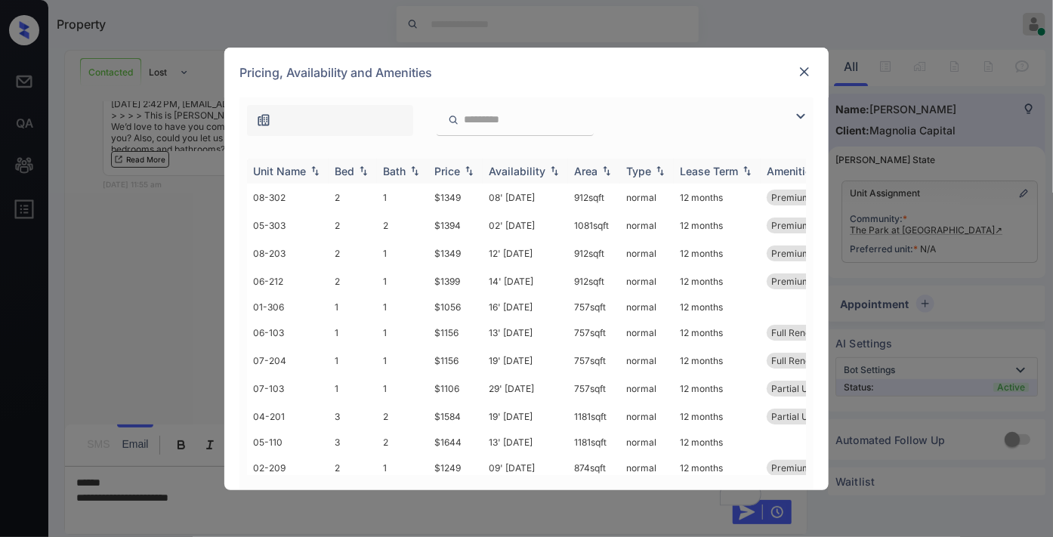
click at [453, 171] on div "Price" at bounding box center [447, 171] width 26 height 13
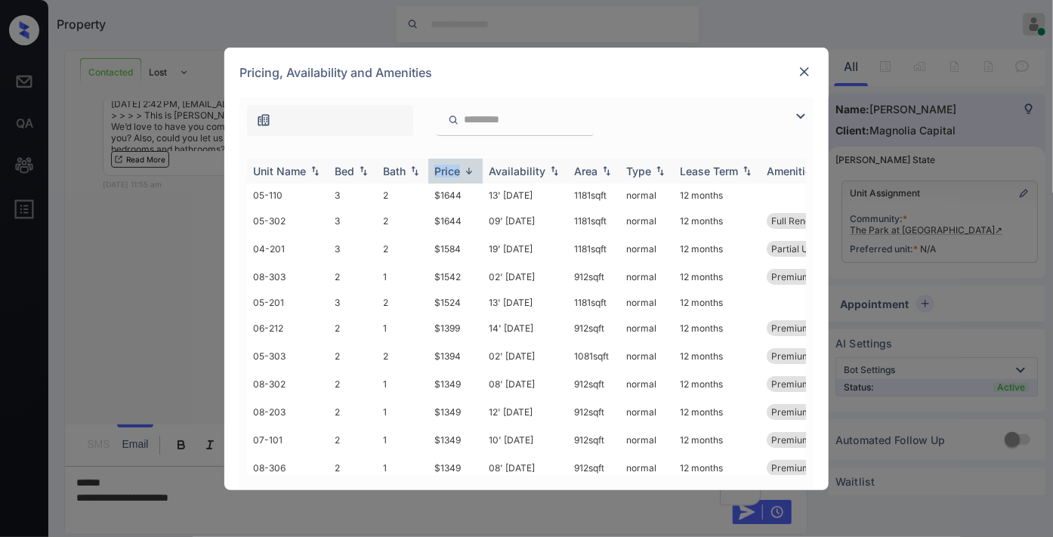
click at [453, 171] on div "Price" at bounding box center [447, 171] width 26 height 13
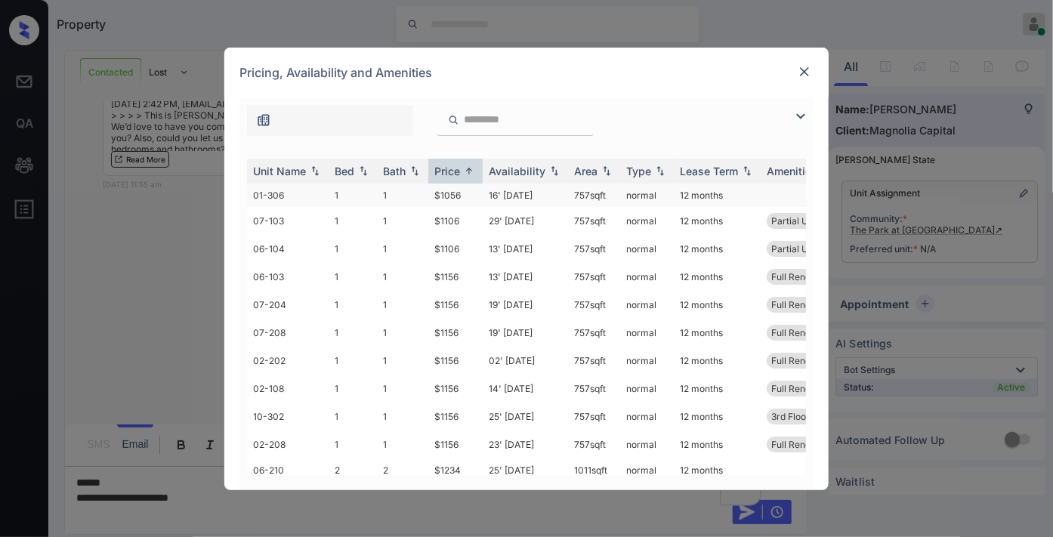
click at [462, 190] on td "$1056" at bounding box center [455, 195] width 54 height 23
click at [795, 118] on img at bounding box center [801, 116] width 18 height 18
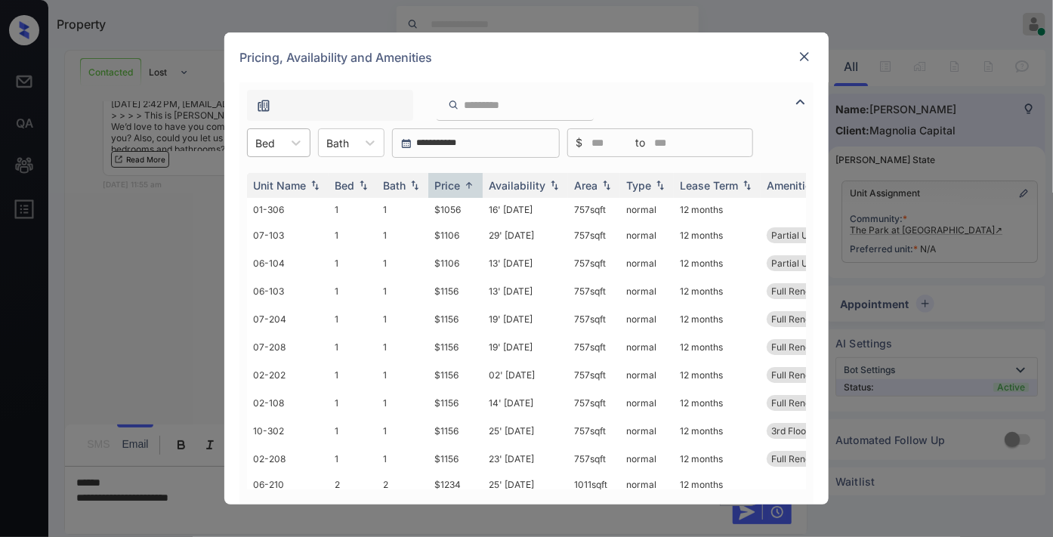
click at [258, 144] on input "text" at bounding box center [256, 143] width 3 height 13
click at [297, 210] on div "2" at bounding box center [278, 206] width 63 height 27
drag, startPoint x: 465, startPoint y: 208, endPoint x: 428, endPoint y: 204, distance: 37.2
click at [428, 204] on td "$1234" at bounding box center [455, 209] width 54 height 23
copy td "$1234"
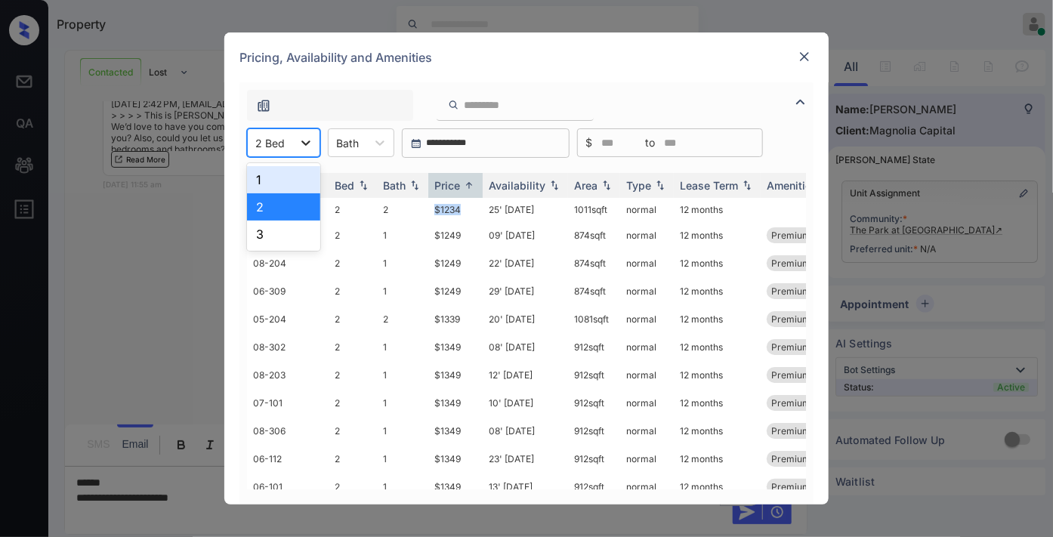
click at [306, 144] on icon at bounding box center [305, 143] width 9 height 5
click at [314, 236] on div "3" at bounding box center [283, 234] width 73 height 27
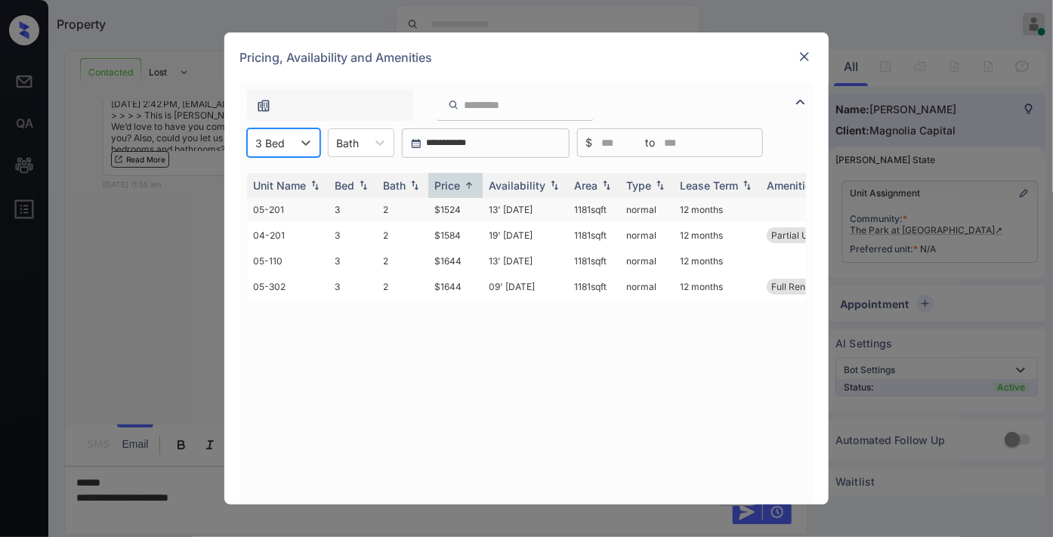
click at [466, 208] on td "$1524" at bounding box center [455, 209] width 54 height 23
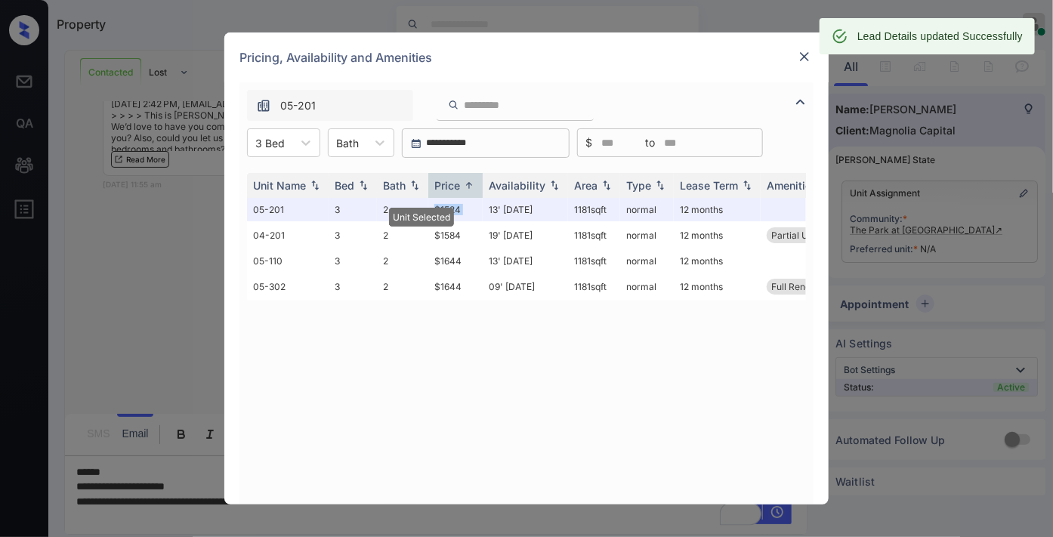
click at [805, 49] on img at bounding box center [804, 56] width 15 height 15
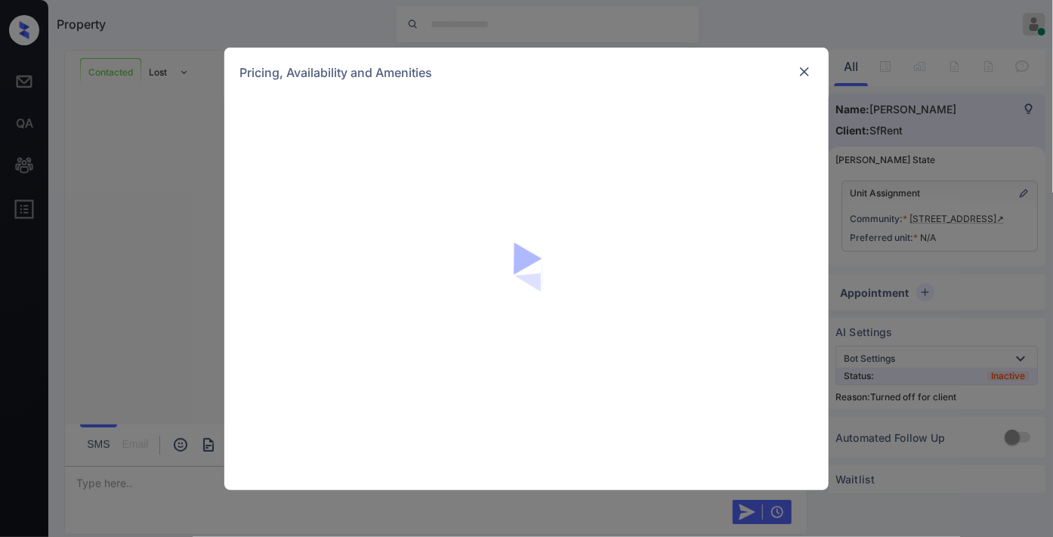
scroll to position [2302, 0]
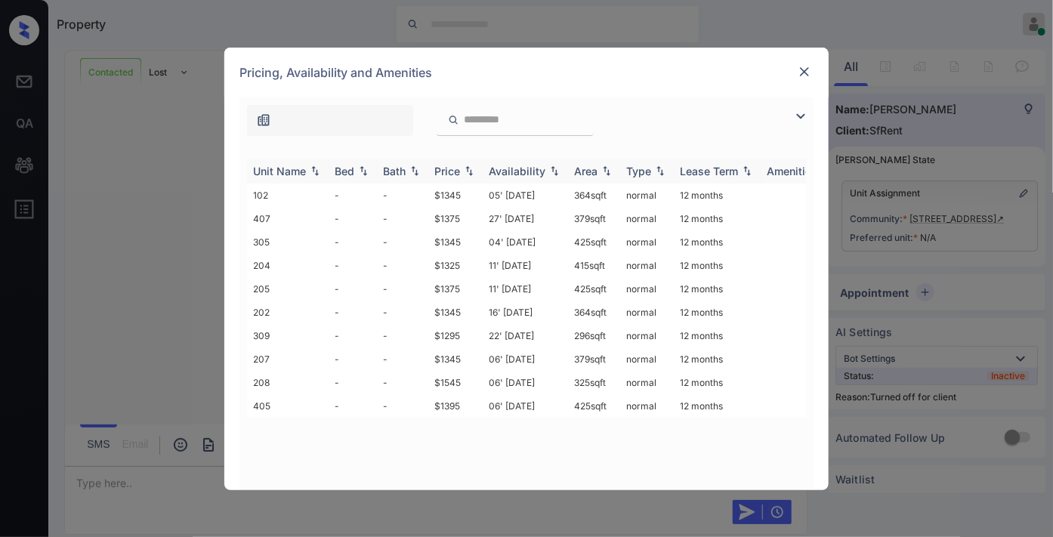
click at [450, 172] on div "Price" at bounding box center [447, 171] width 26 height 13
click at [469, 197] on td "$1295" at bounding box center [455, 195] width 54 height 23
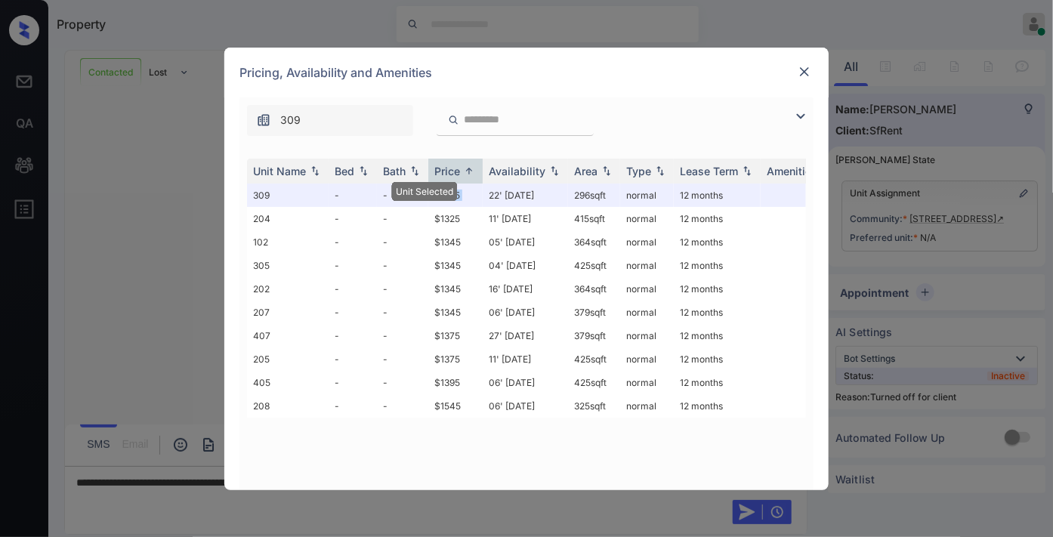
click at [802, 70] on img at bounding box center [804, 71] width 15 height 15
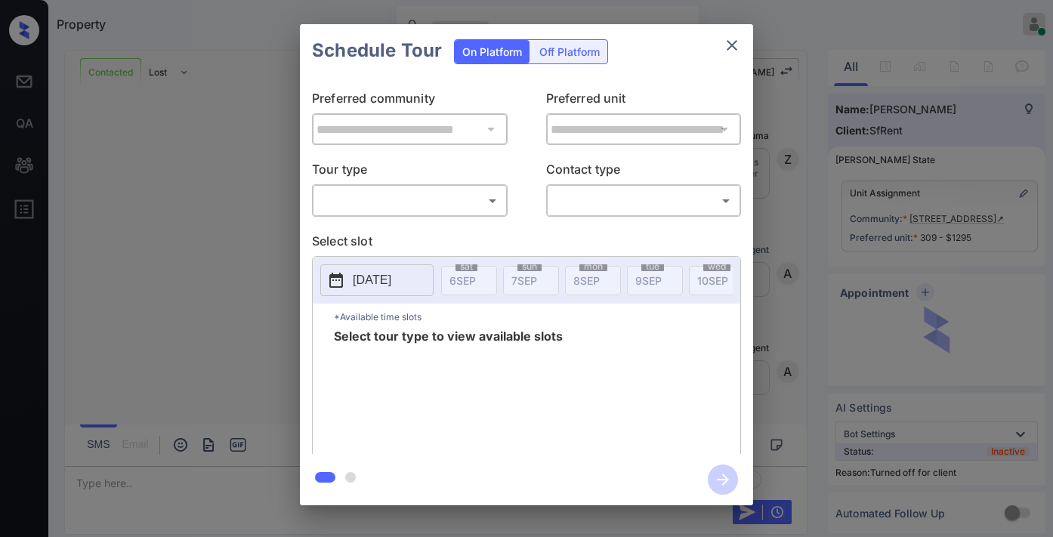
click at [554, 54] on div "Off Platform" at bounding box center [570, 51] width 76 height 23
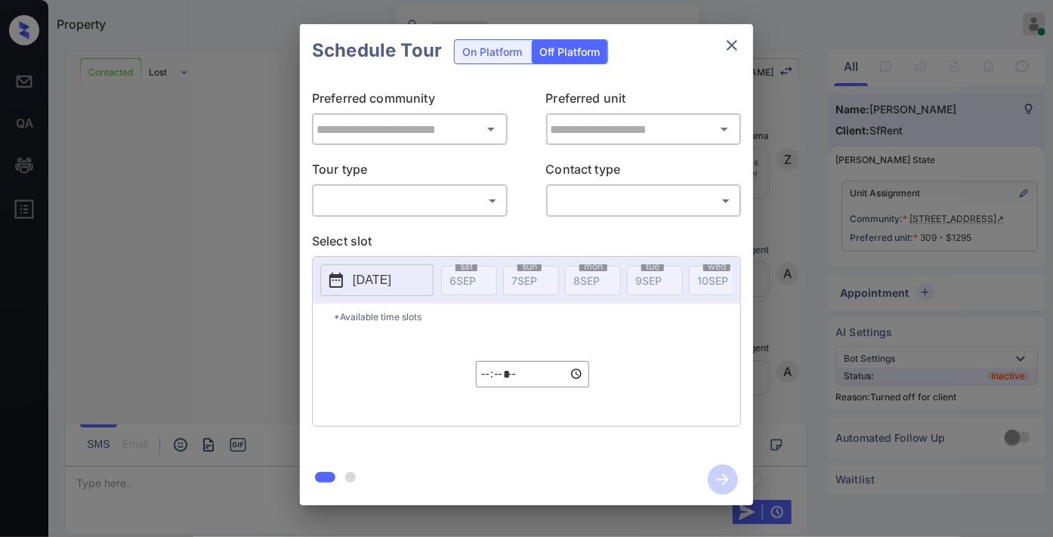
scroll to position [1730, 0]
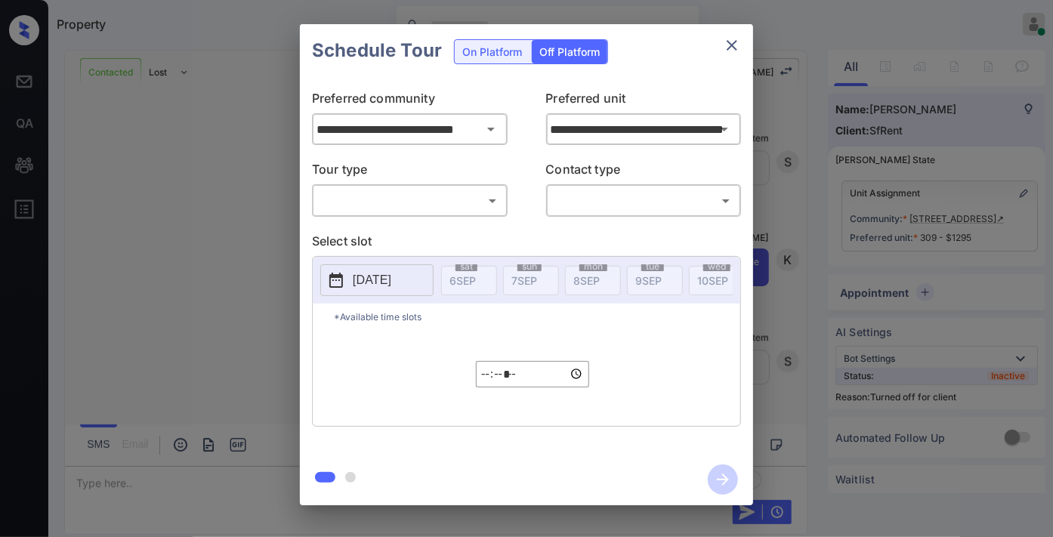
click at [463, 202] on body "Property Samantha Soliven Online Set yourself offline Set yourself on break Pro…" at bounding box center [526, 268] width 1053 height 537
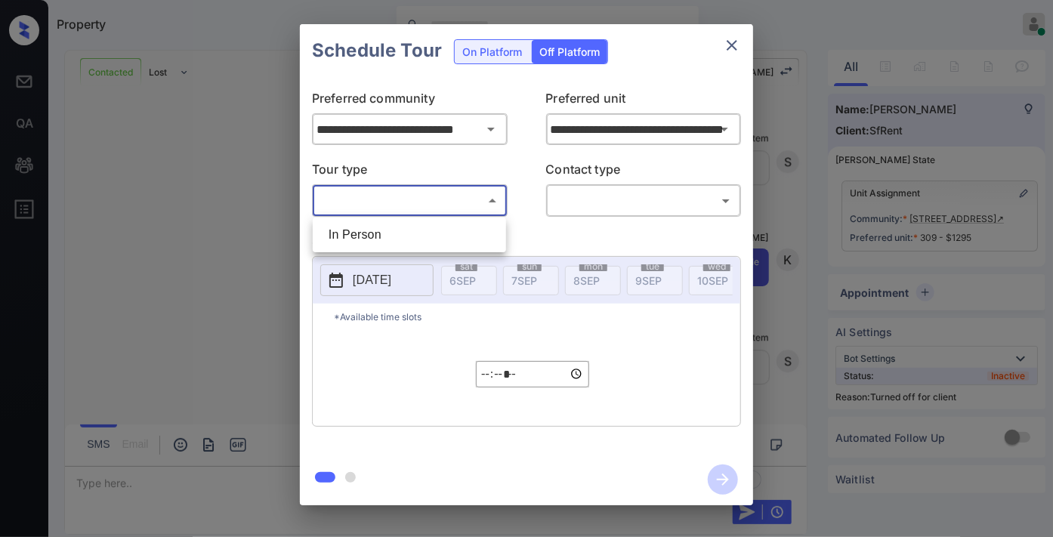
click at [456, 239] on li "In Person" at bounding box center [410, 234] width 186 height 27
type input "********"
click at [599, 198] on body "Property Samantha Soliven Online Set yourself offline Set yourself on break Pro…" at bounding box center [526, 268] width 1053 height 537
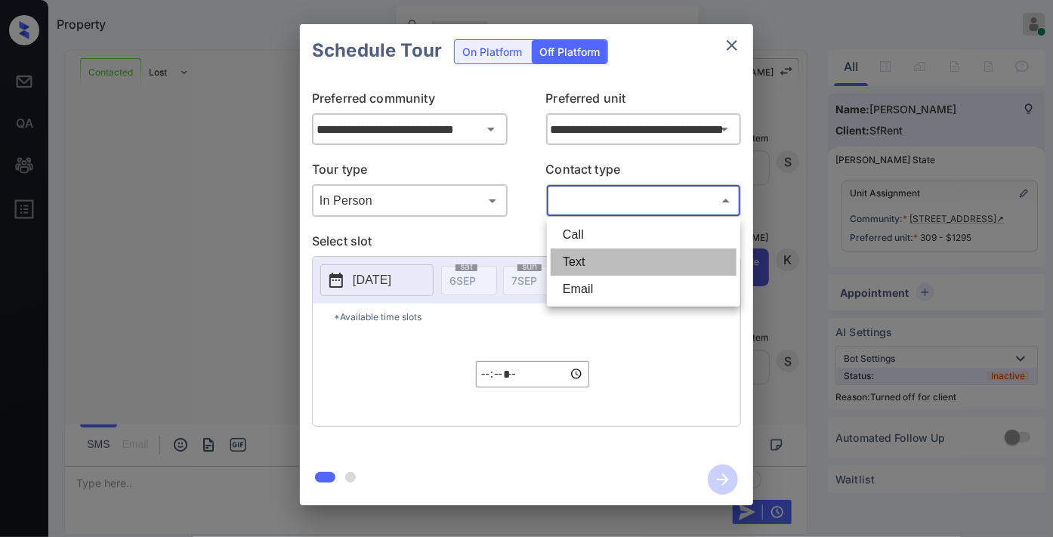
click at [595, 261] on li "Text" at bounding box center [644, 262] width 186 height 27
type input "****"
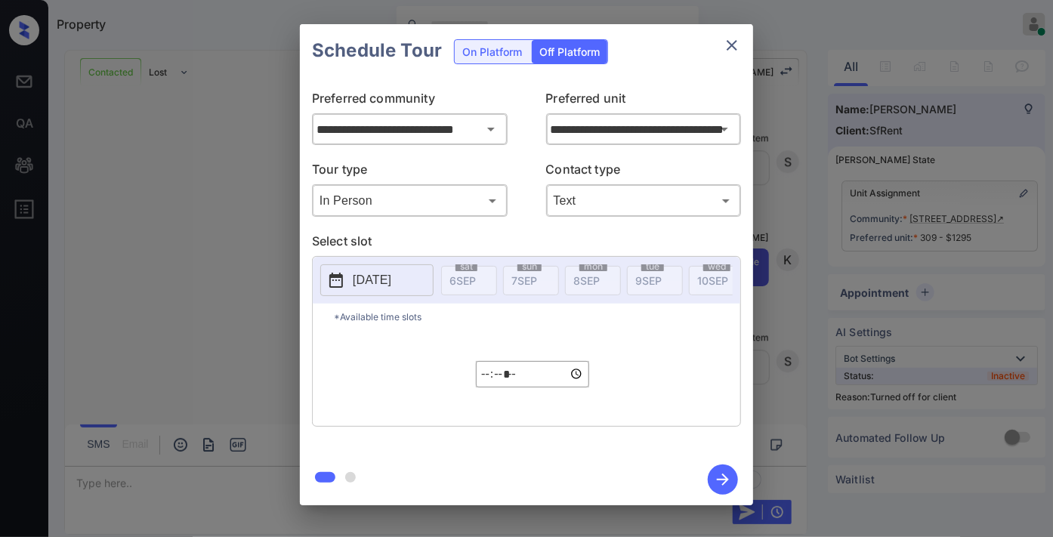
click at [391, 280] on p "[DATE]" at bounding box center [372, 280] width 39 height 18
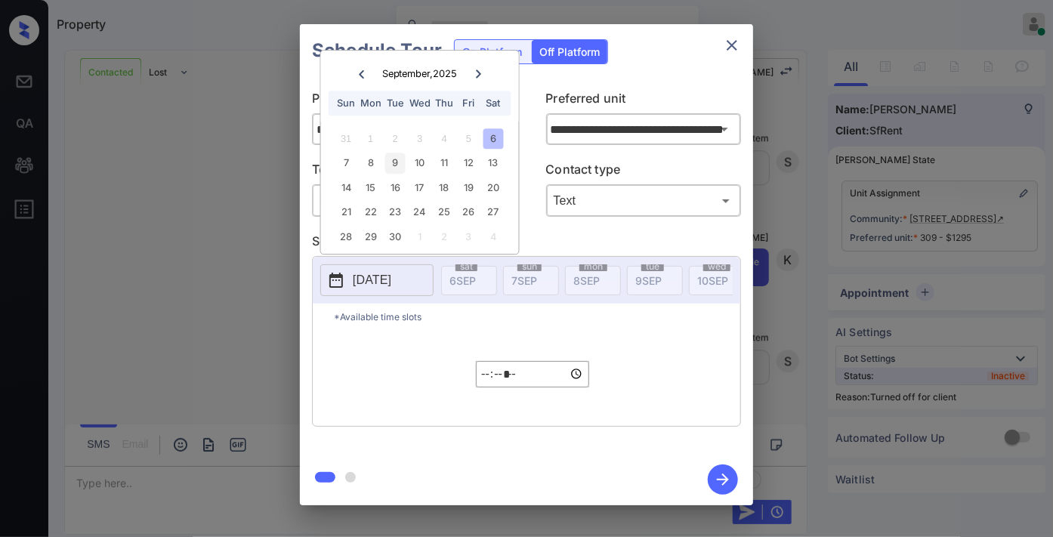
click at [394, 169] on div "9" at bounding box center [395, 163] width 20 height 20
click at [481, 388] on input "*****" at bounding box center [532, 374] width 113 height 26
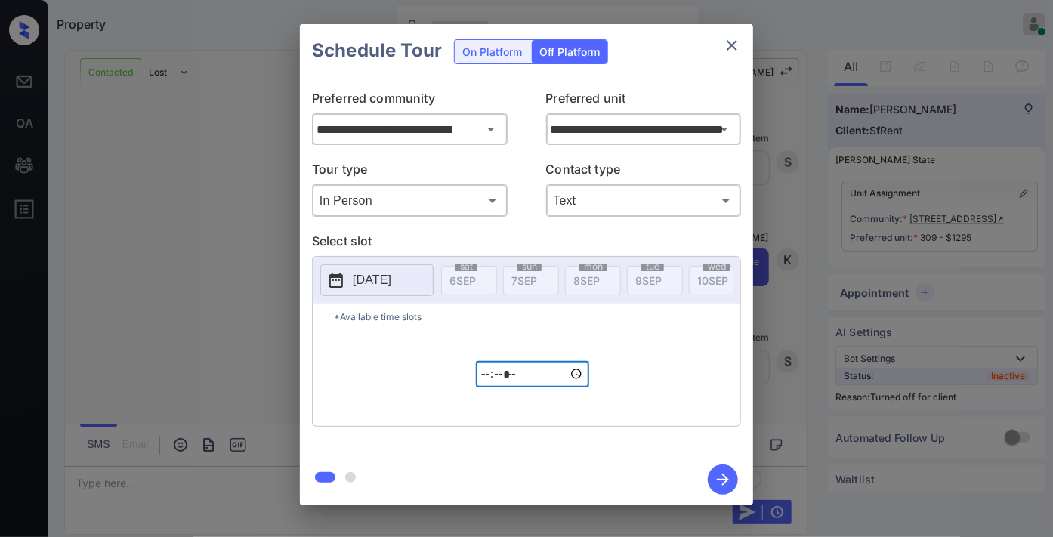
type input "*****"
click at [736, 478] on icon "button" at bounding box center [723, 480] width 30 height 30
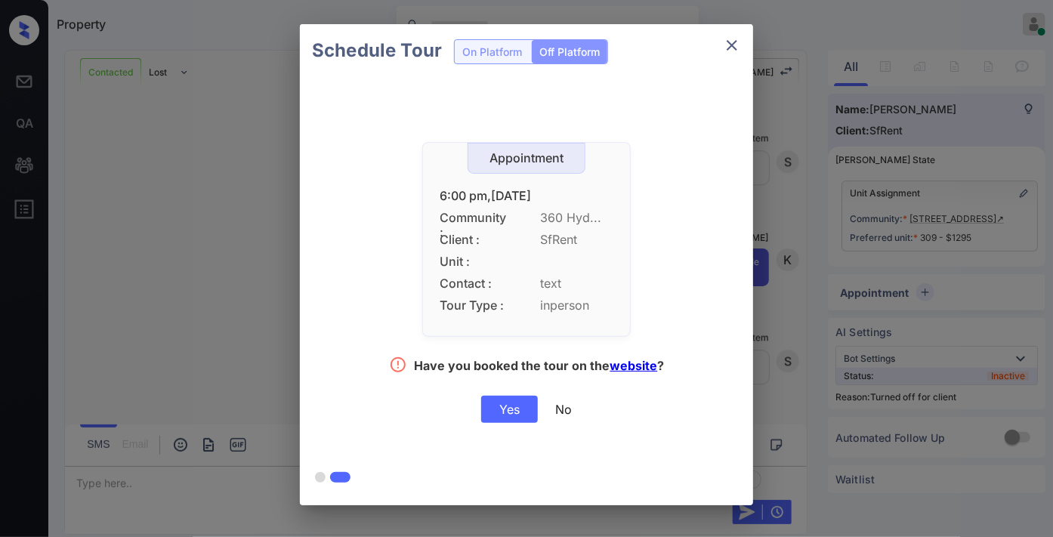
click at [527, 412] on div "Yes" at bounding box center [509, 409] width 57 height 27
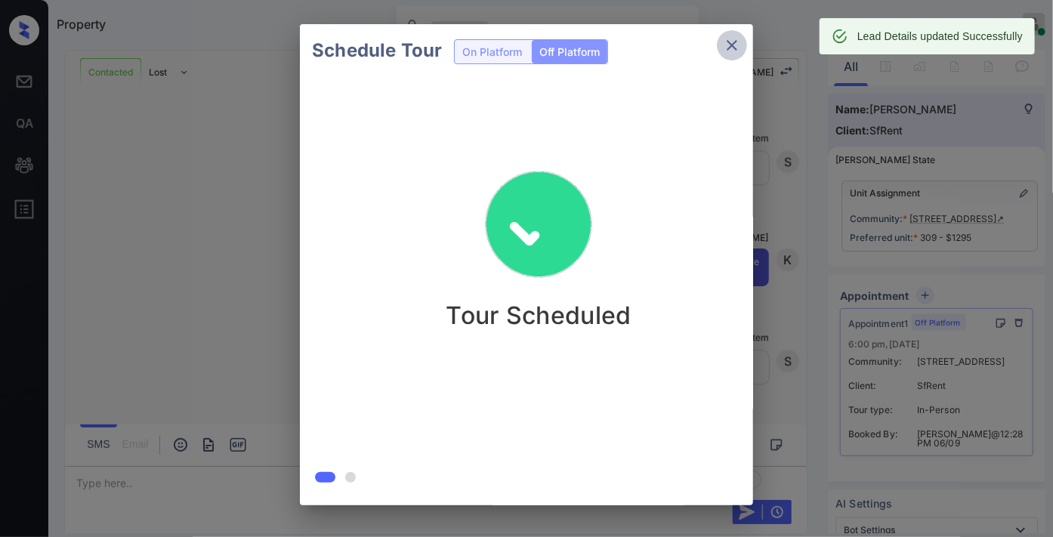
click at [731, 36] on icon "close" at bounding box center [732, 45] width 18 height 18
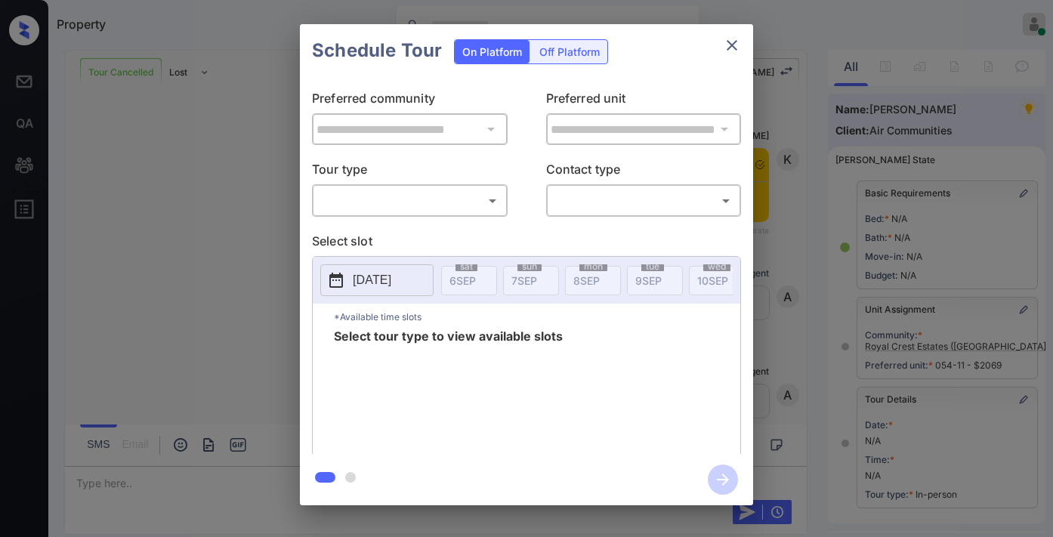
click at [406, 194] on body "Property [PERSON_NAME] Online Set yourself offline Set yourself on break Profil…" at bounding box center [526, 268] width 1053 height 537
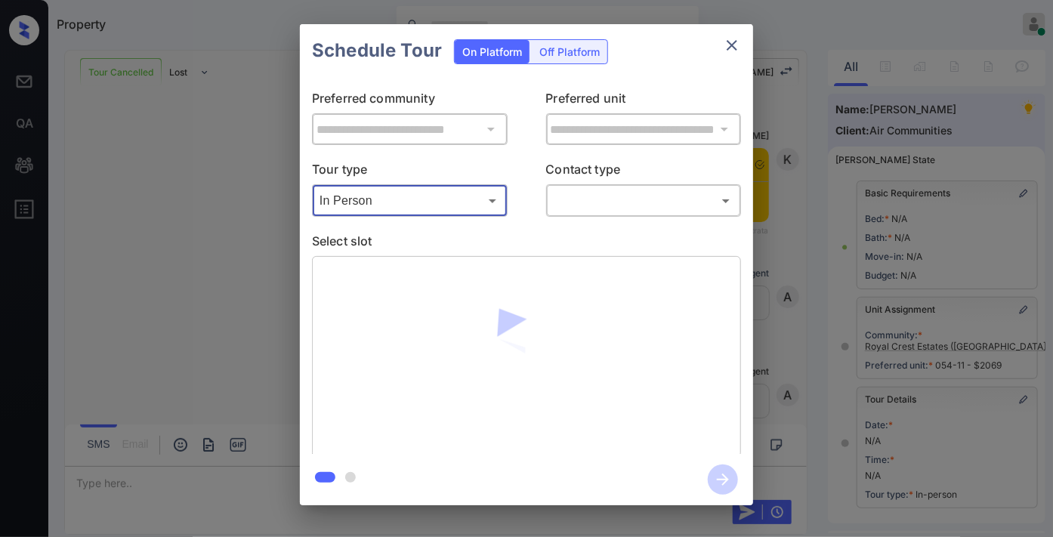
type input "********"
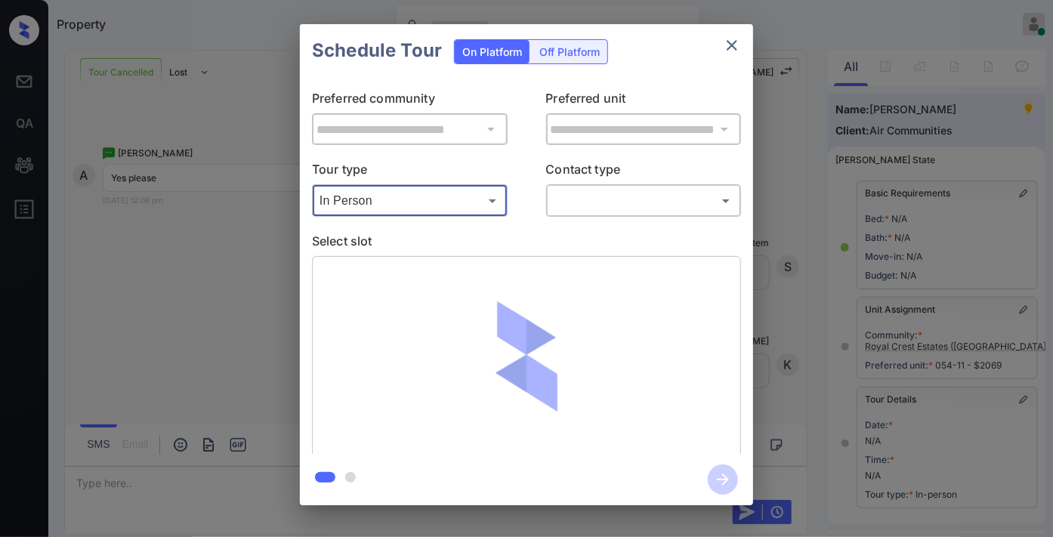
scroll to position [221, 0]
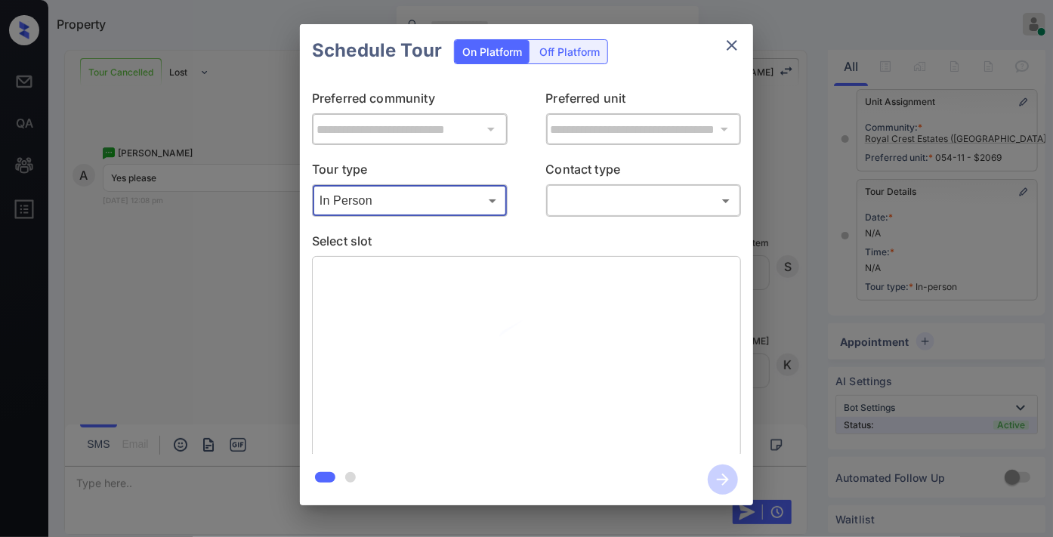
click at [599, 198] on body "Property [PERSON_NAME] Online Set yourself offline Set yourself on break Profil…" at bounding box center [526, 268] width 1053 height 537
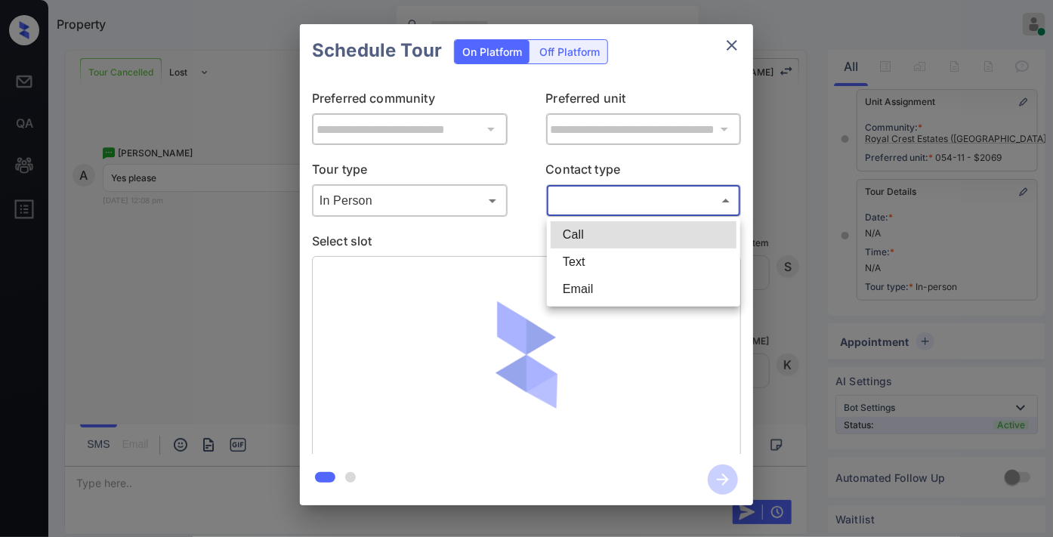
click at [591, 266] on li "Text" at bounding box center [644, 262] width 186 height 27
type input "****"
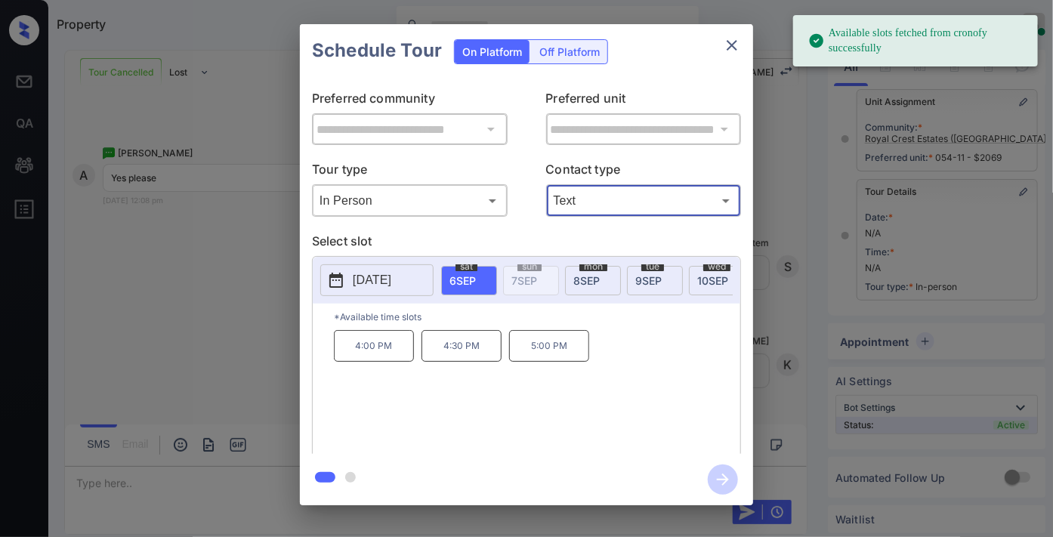
click at [478, 356] on p "4:30 PM" at bounding box center [462, 346] width 80 height 32
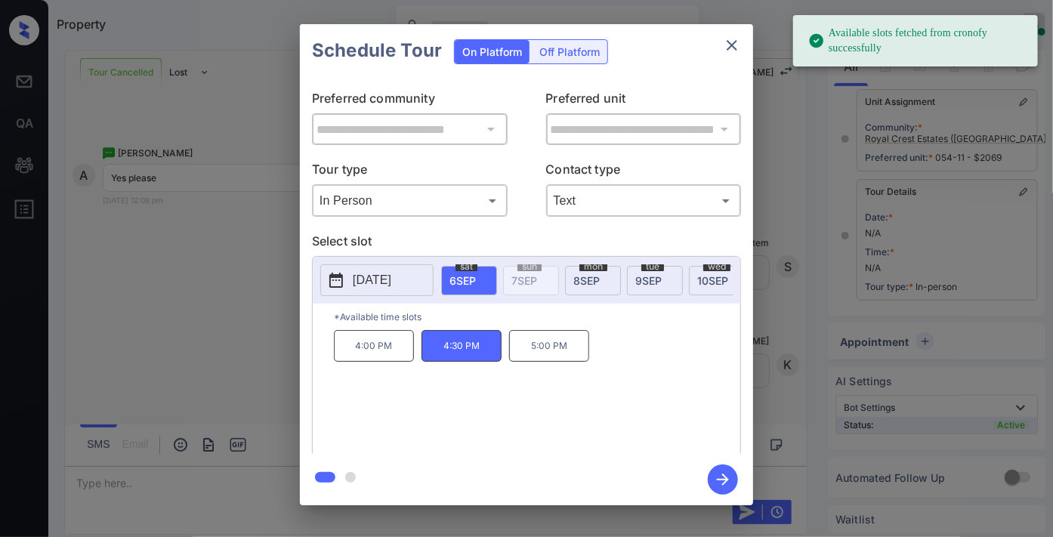
click at [371, 356] on p "4:00 PM" at bounding box center [374, 346] width 80 height 32
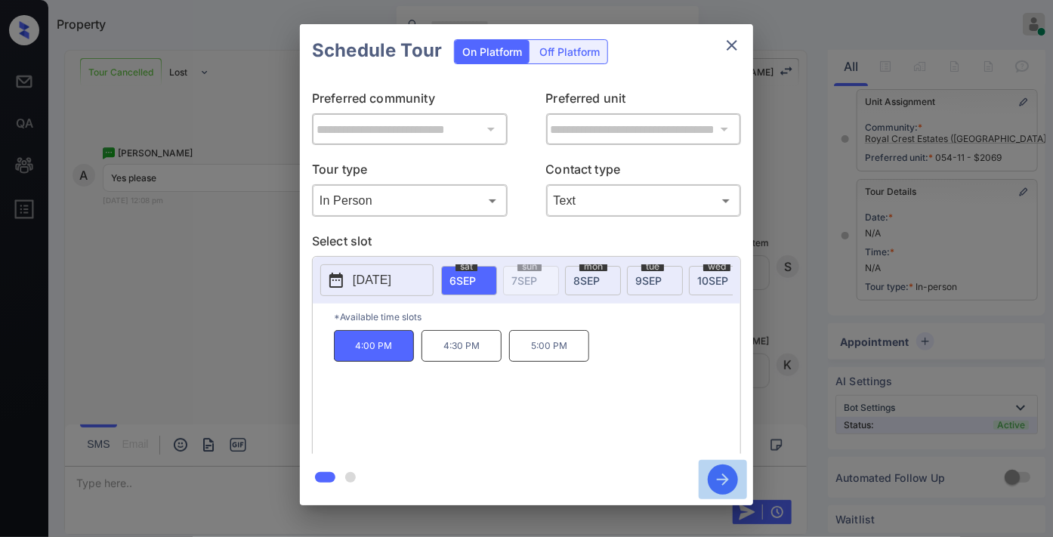
click at [720, 478] on icon "button" at bounding box center [723, 480] width 30 height 30
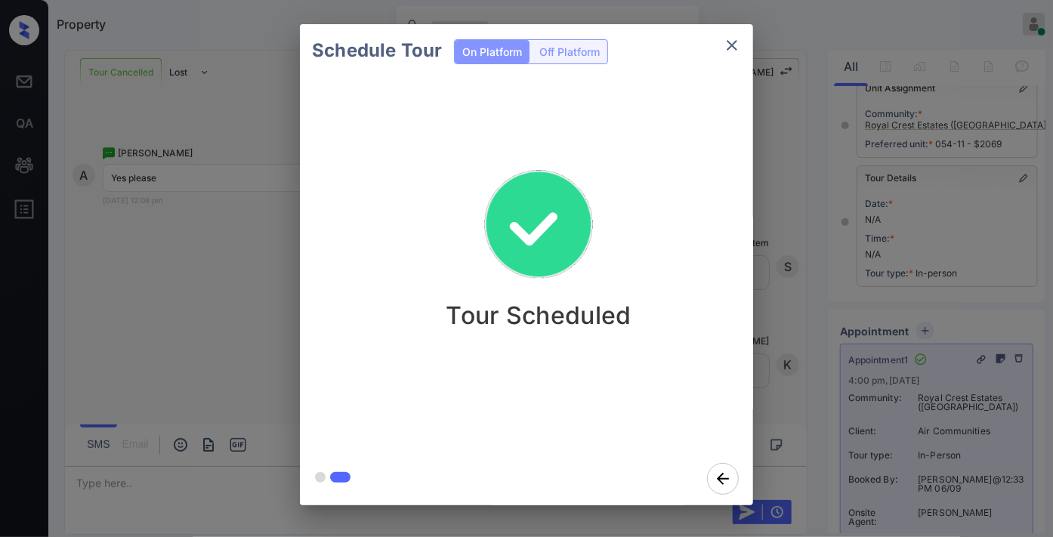
click at [739, 44] on icon "close" at bounding box center [732, 45] width 18 height 18
